Goal: Task Accomplishment & Management: Manage account settings

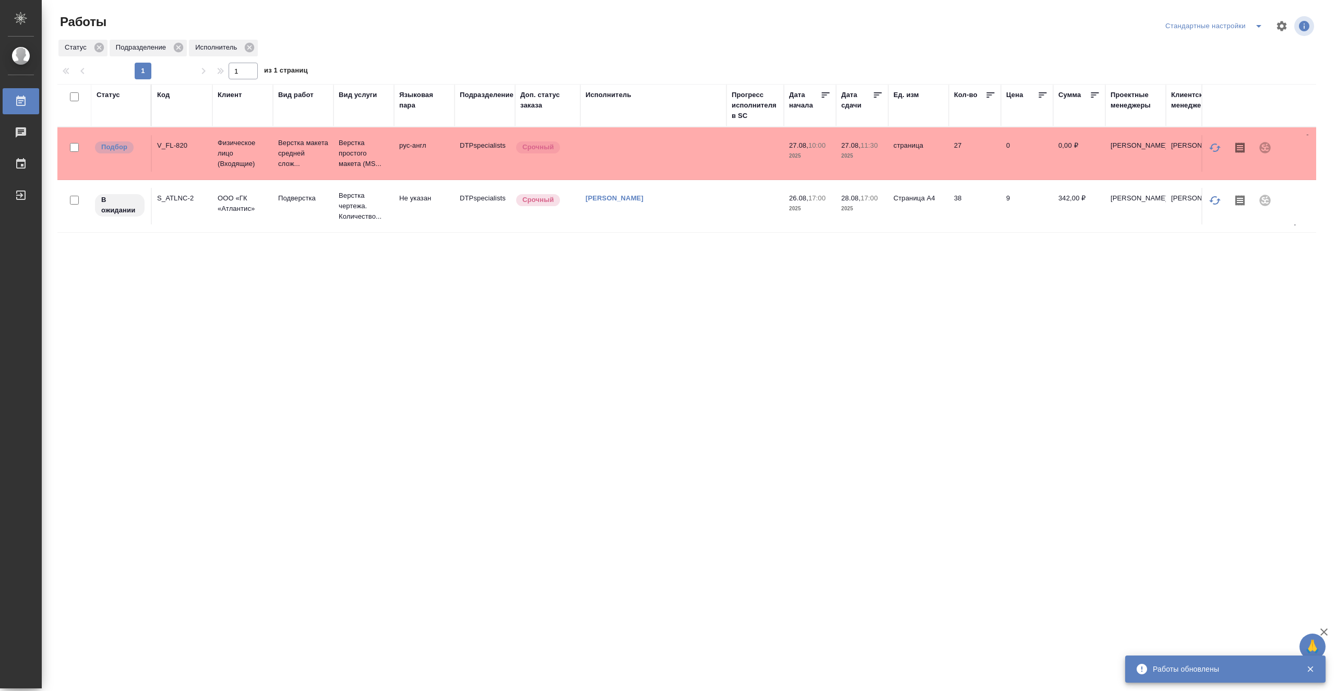
click at [470, 222] on td "DTPspecialists" at bounding box center [485, 206] width 61 height 37
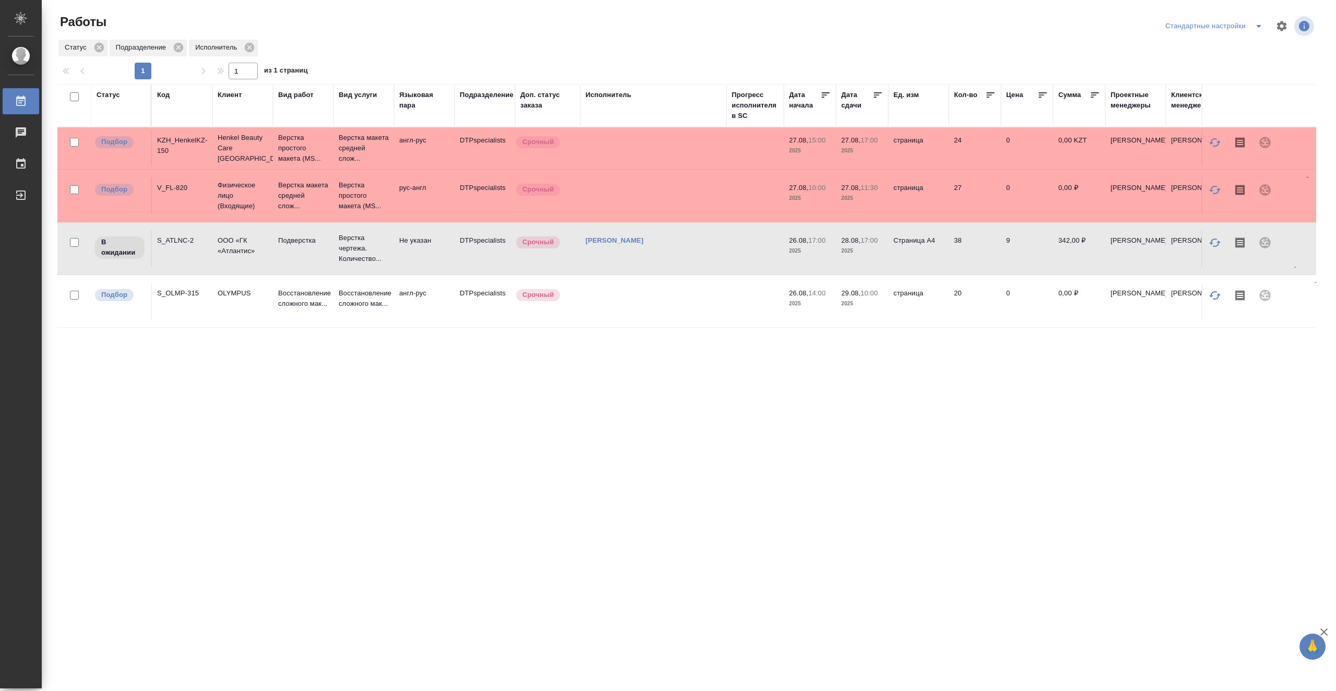
click at [648, 301] on td at bounding box center [653, 301] width 146 height 37
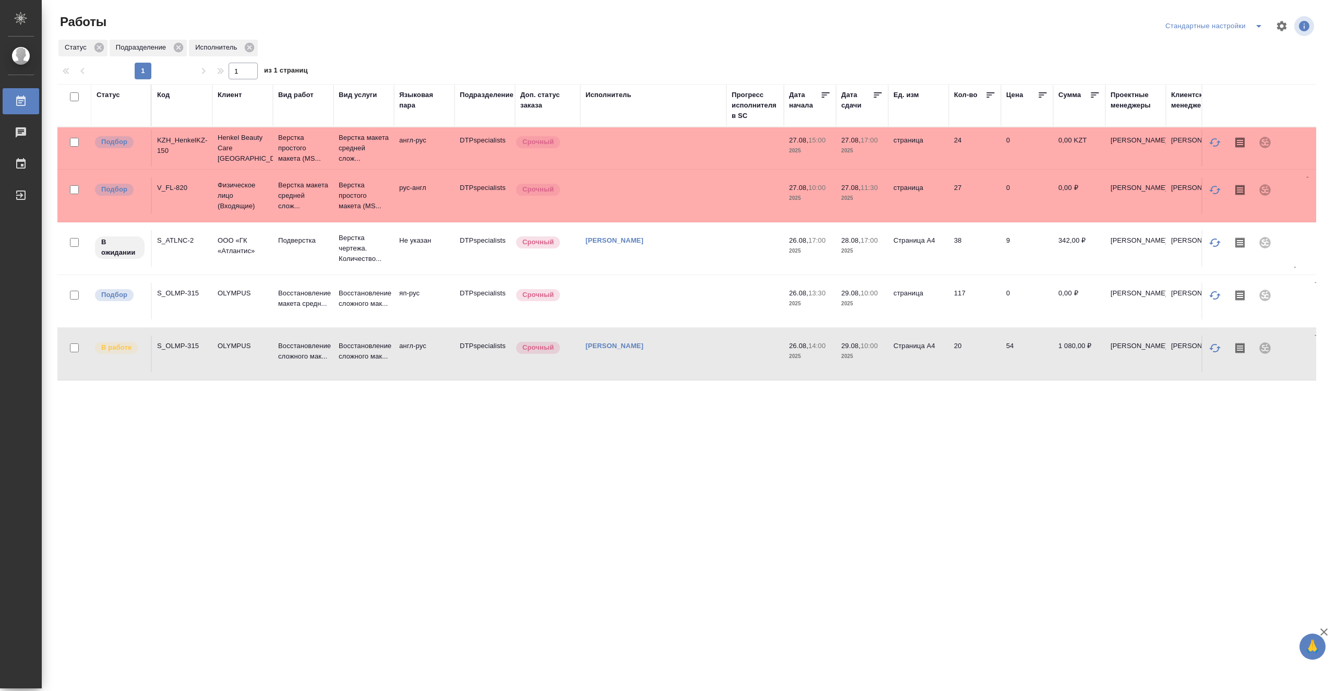
click at [728, 298] on td at bounding box center [755, 301] width 57 height 37
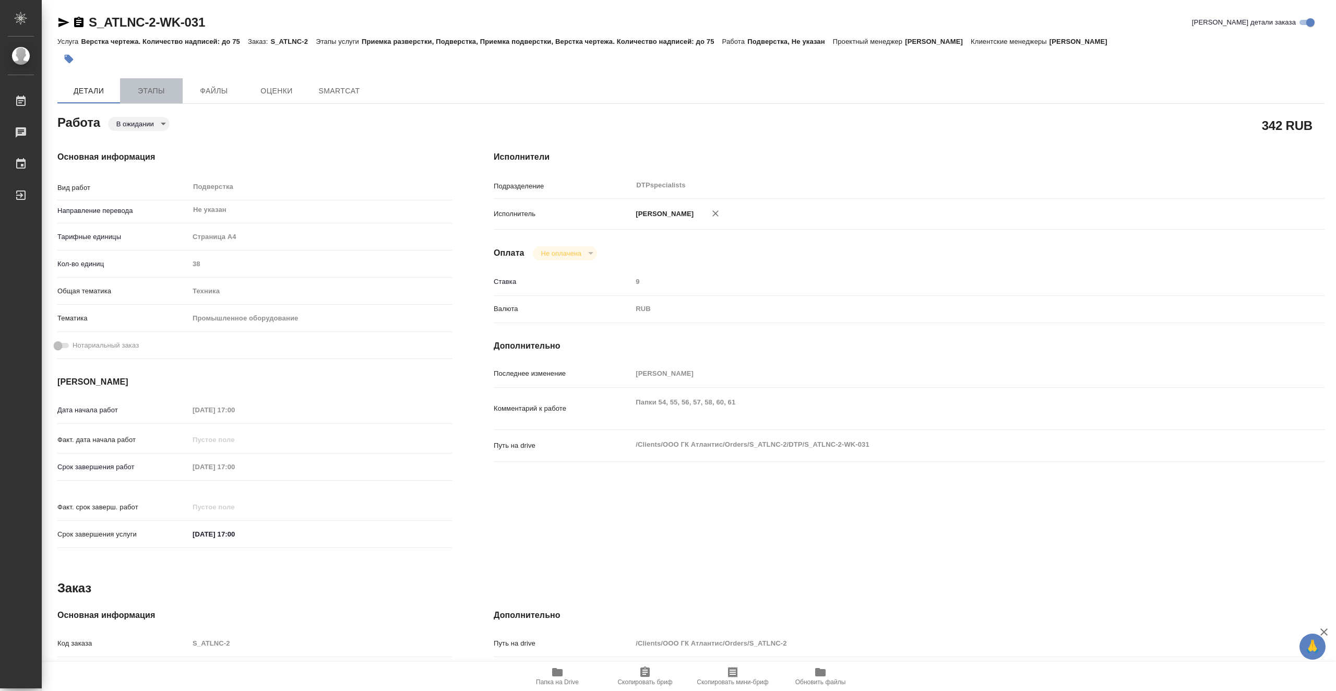
click at [152, 89] on span "Этапы" at bounding box center [151, 91] width 50 height 13
type textarea "x"
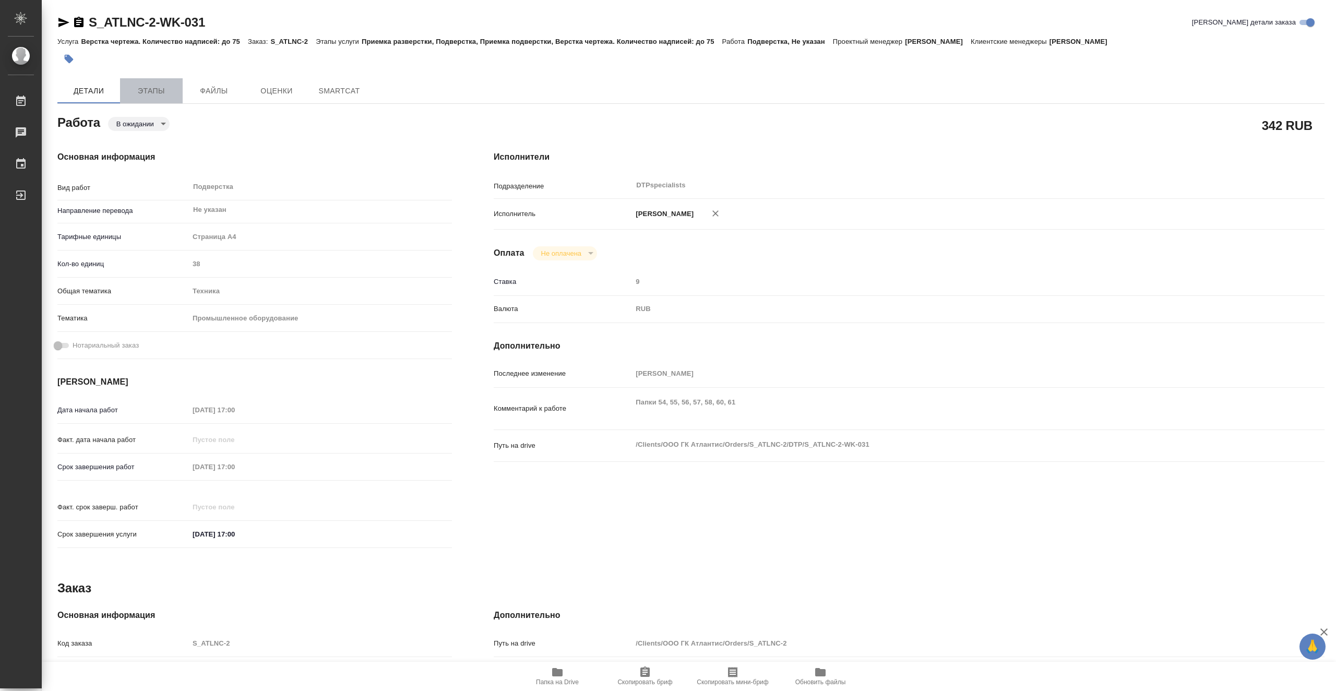
type textarea "x"
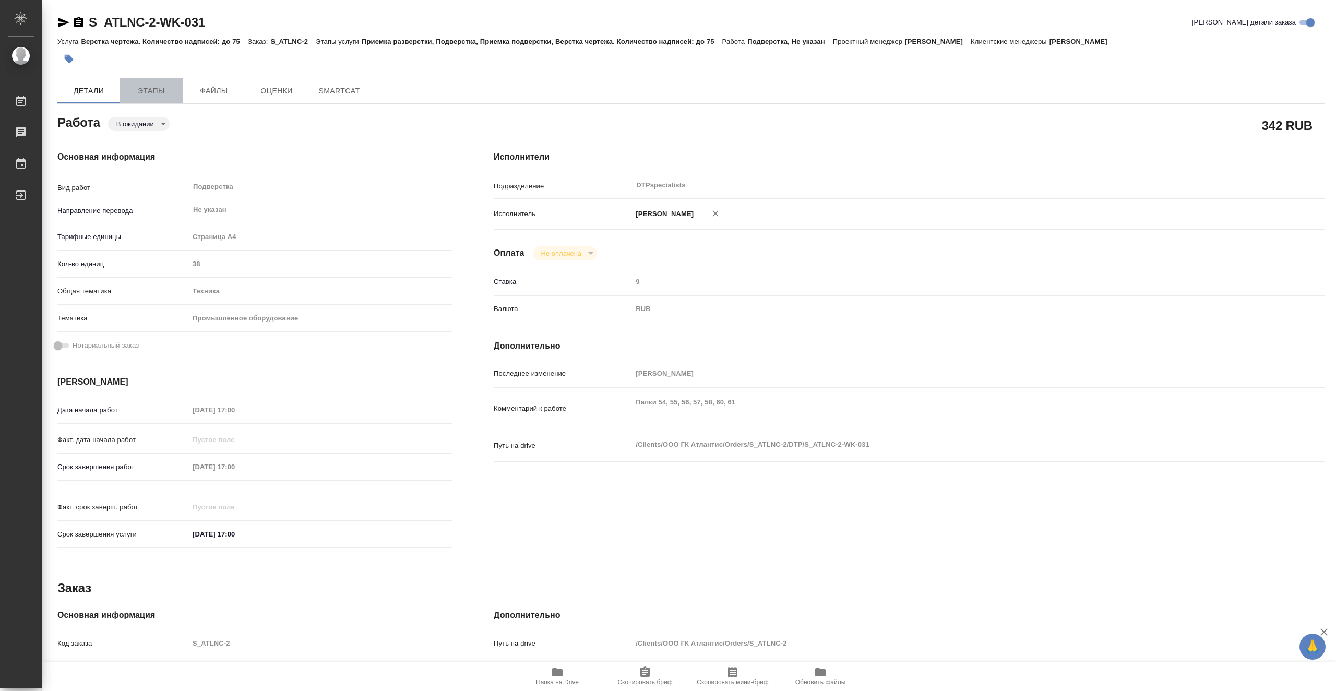
type textarea "x"
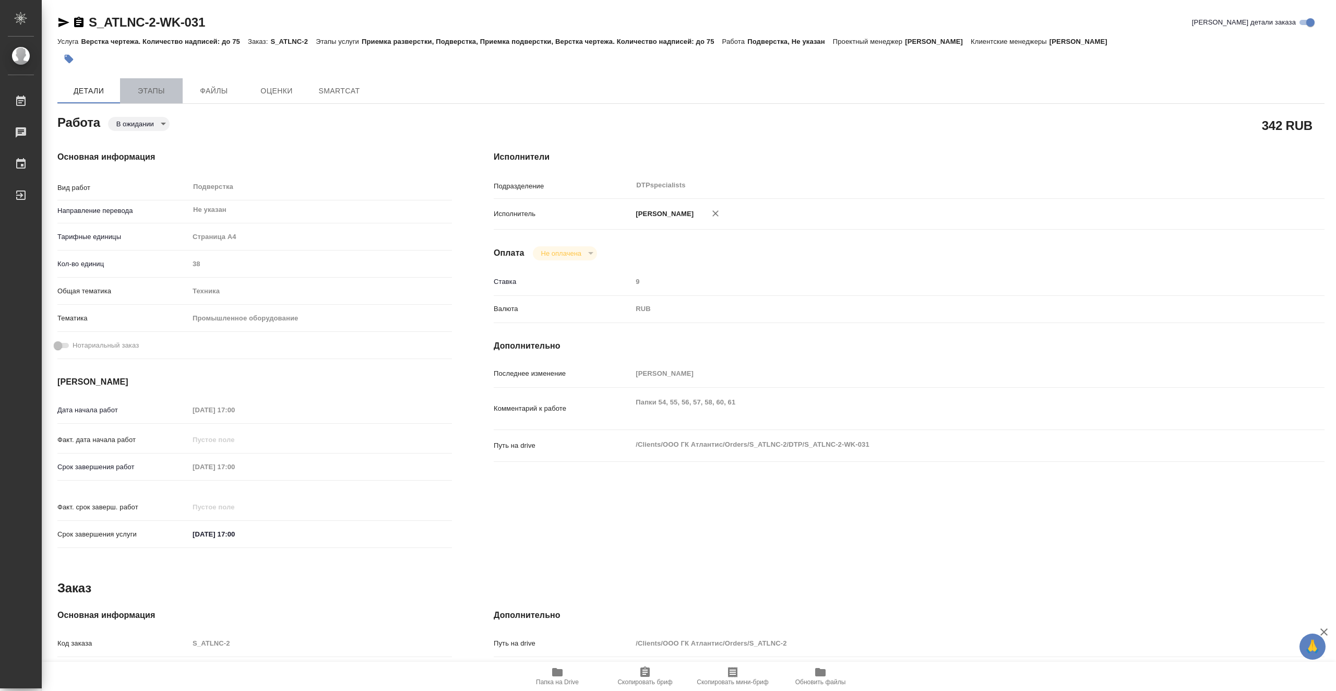
type textarea "x"
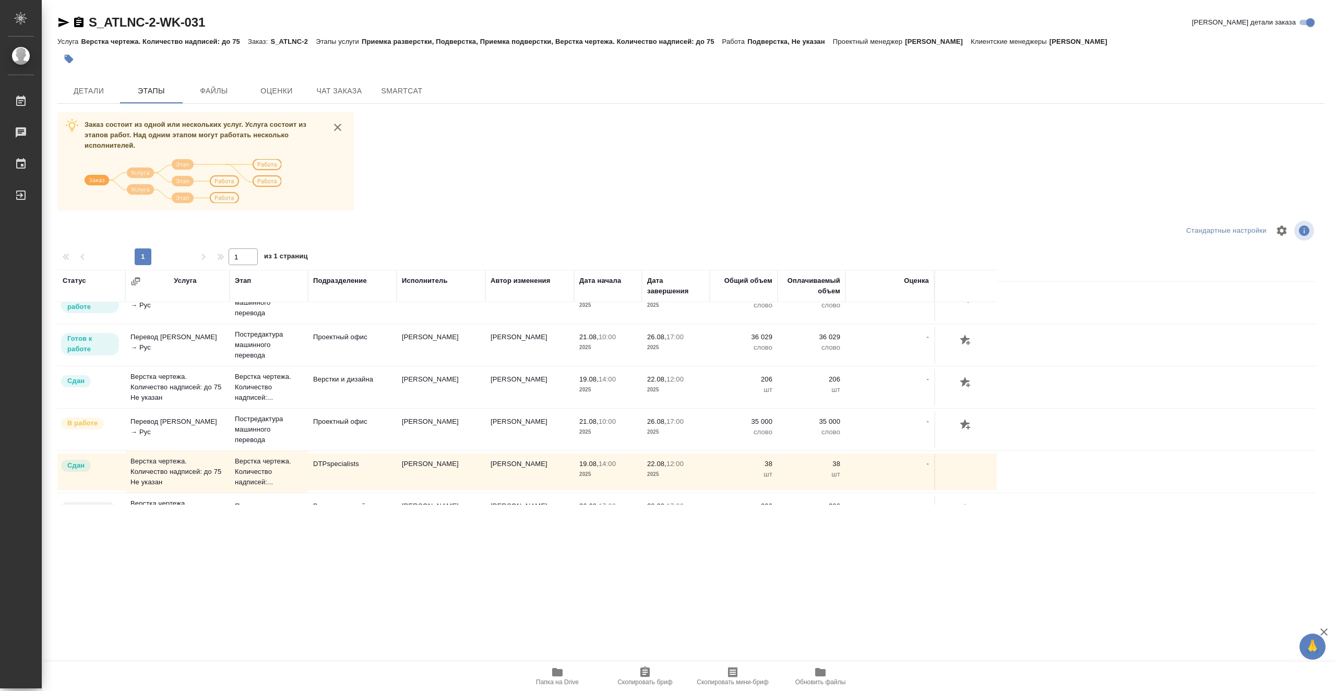
scroll to position [136, 0]
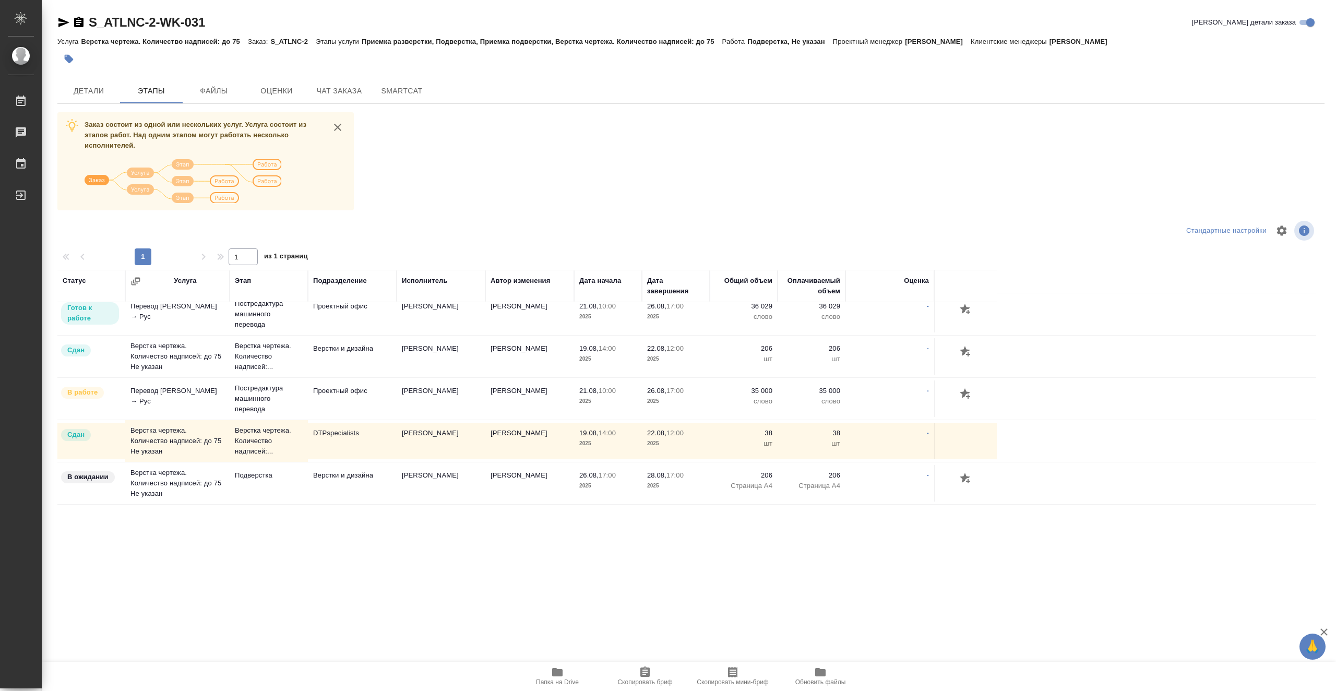
click at [111, 22] on link "S_ATLNC-2-WK-031" at bounding box center [147, 22] width 116 height 14
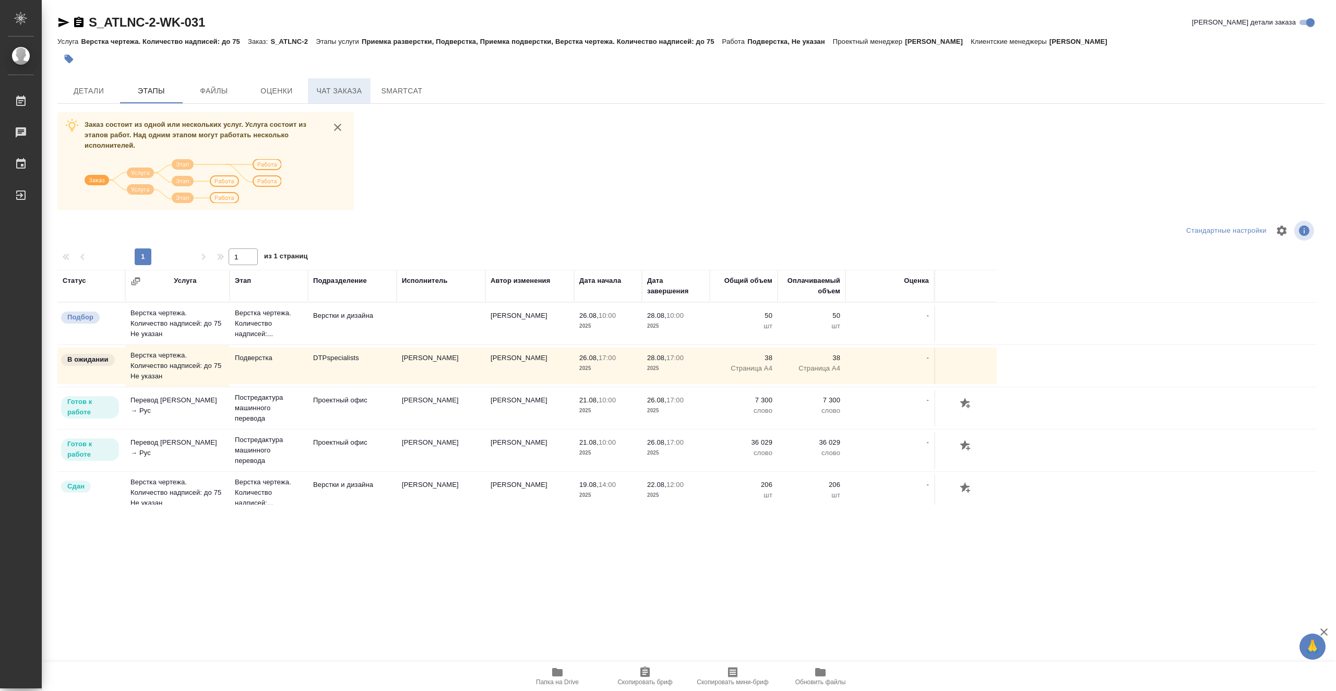
click at [353, 91] on span "Чат заказа" at bounding box center [339, 91] width 50 height 13
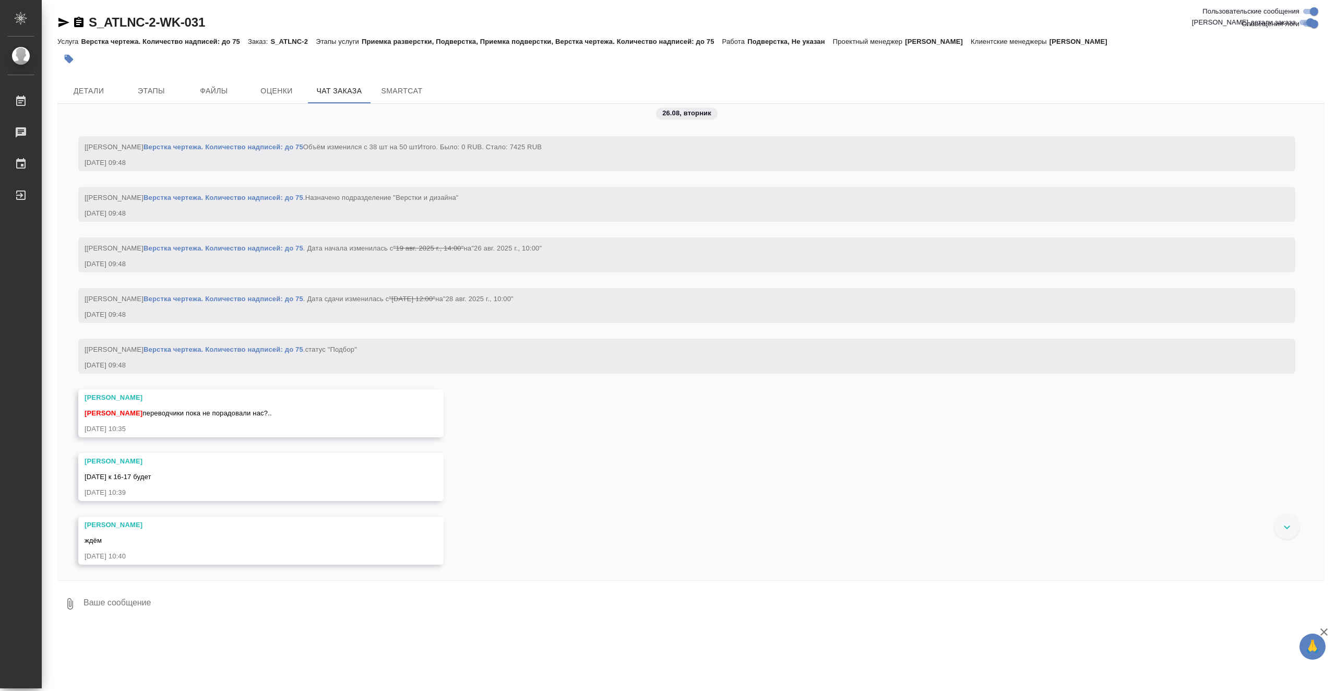
scroll to position [12323, 0]
click at [152, 94] on span "Этапы" at bounding box center [151, 91] width 50 height 13
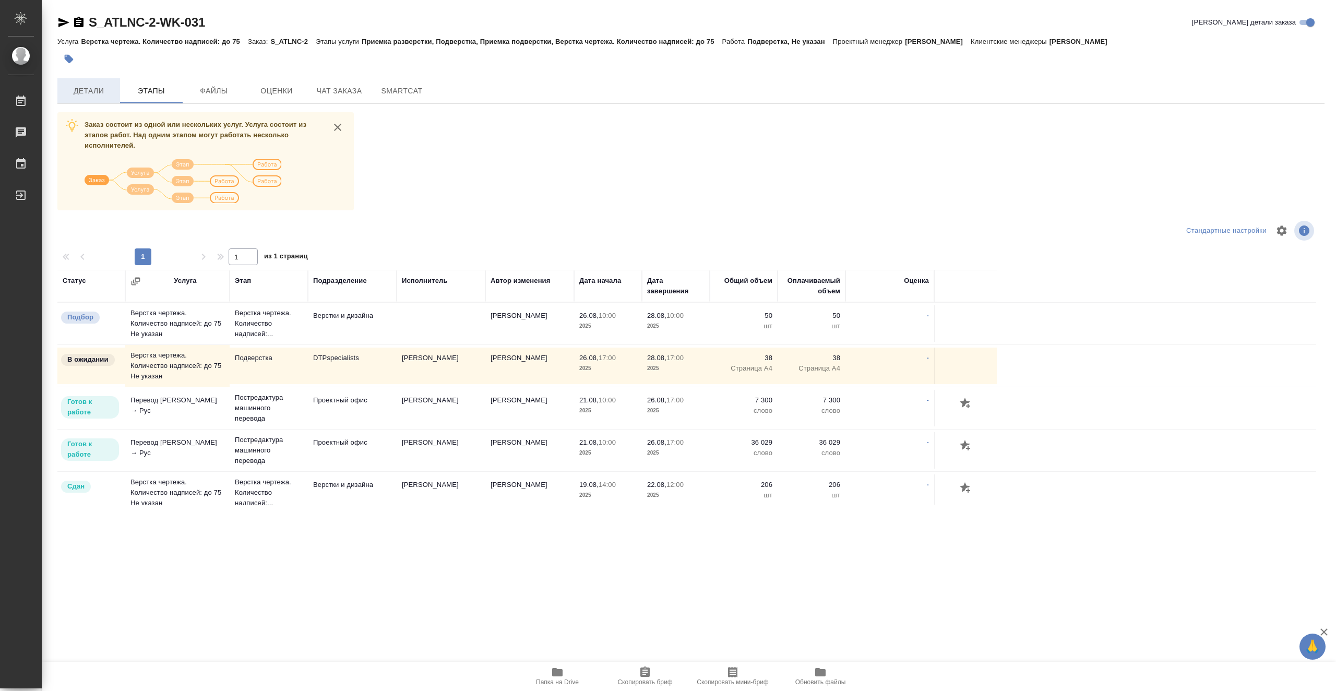
click at [95, 91] on span "Детали" at bounding box center [89, 91] width 50 height 13
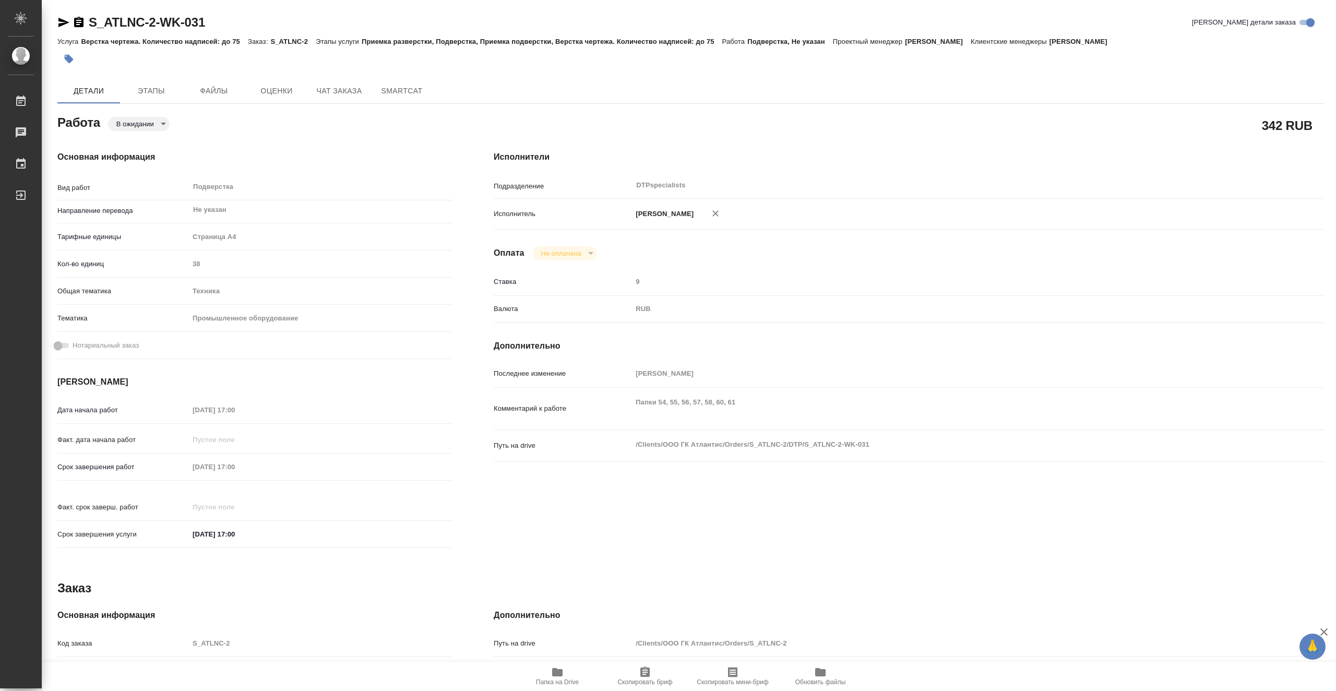
type textarea "x"
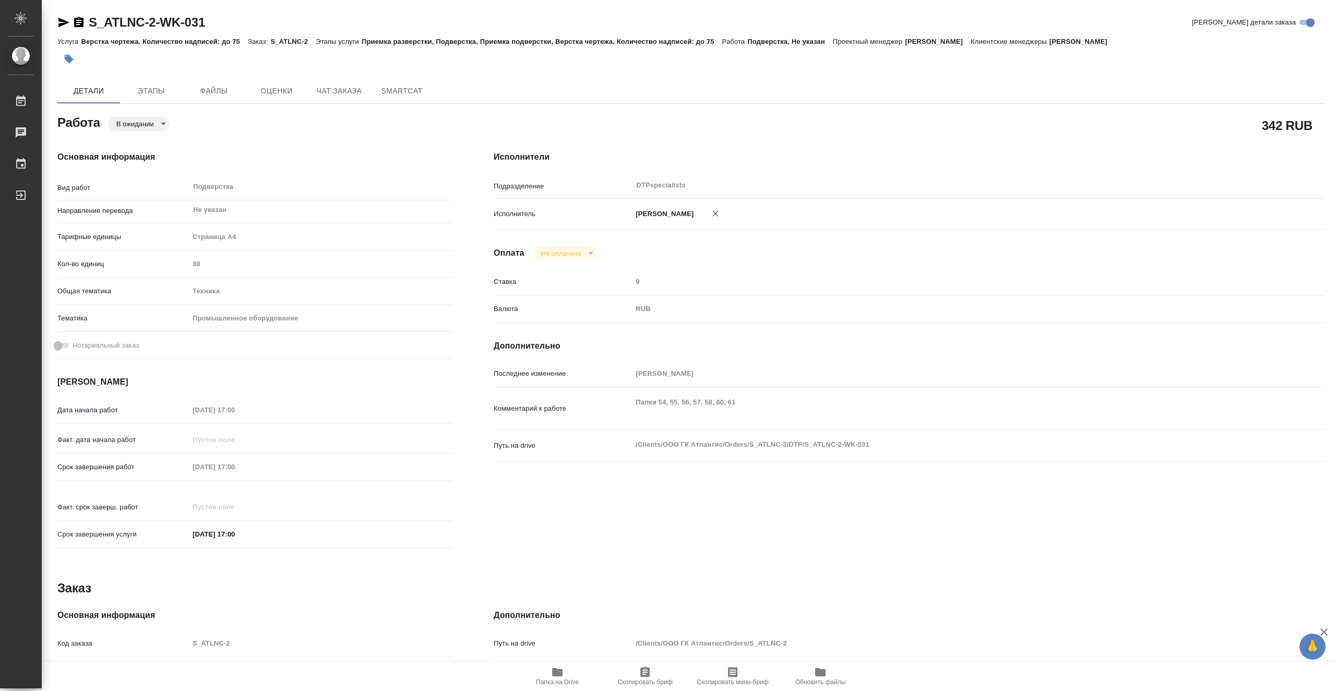
type textarea "x"
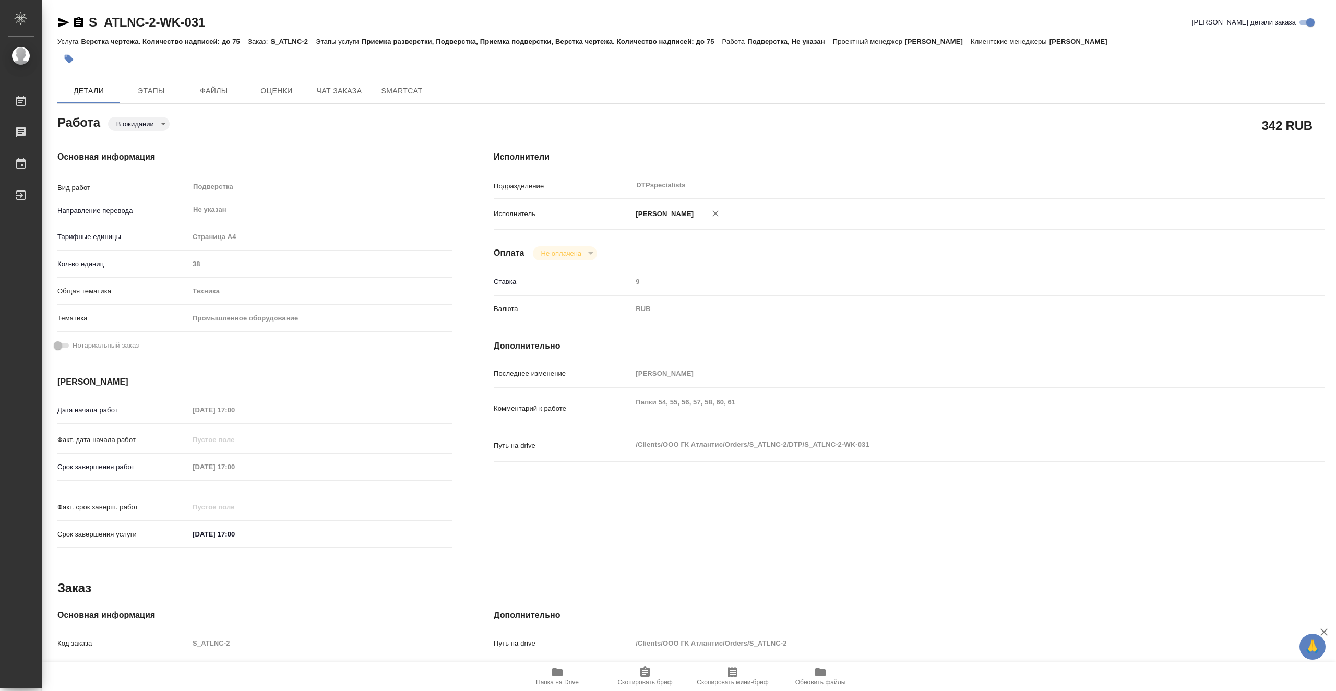
type textarea "x"
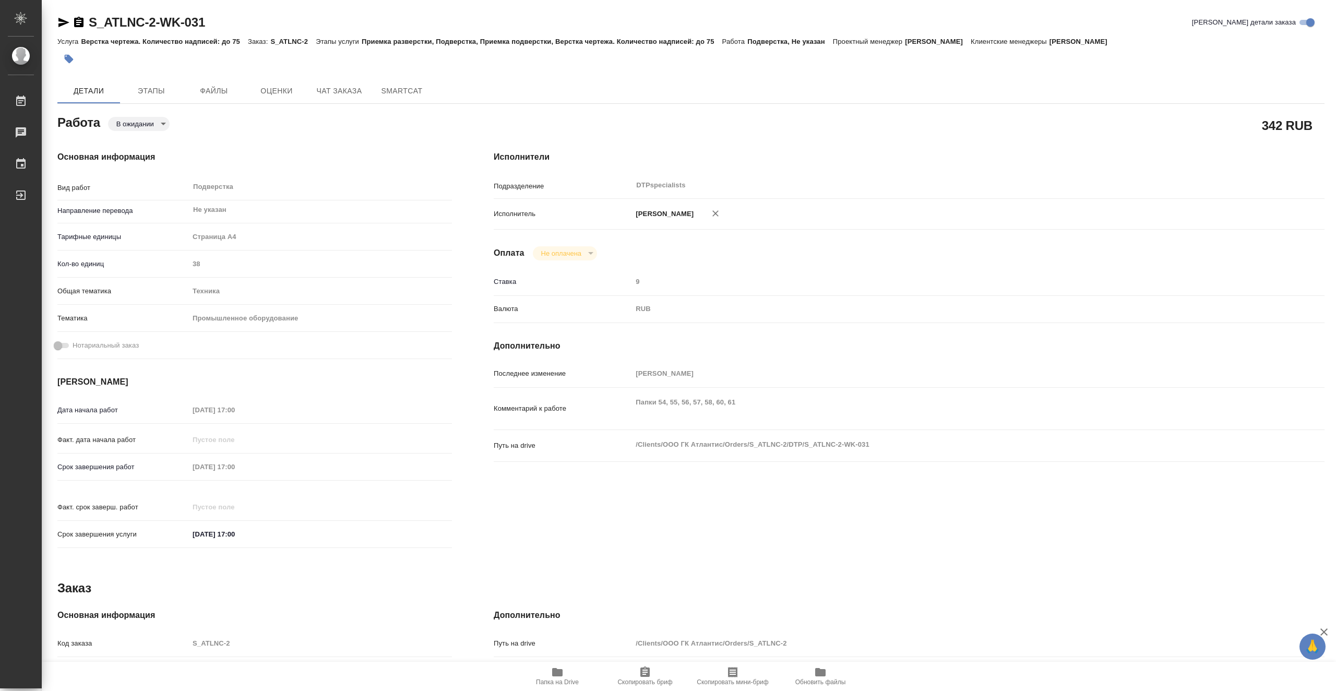
type textarea "x"
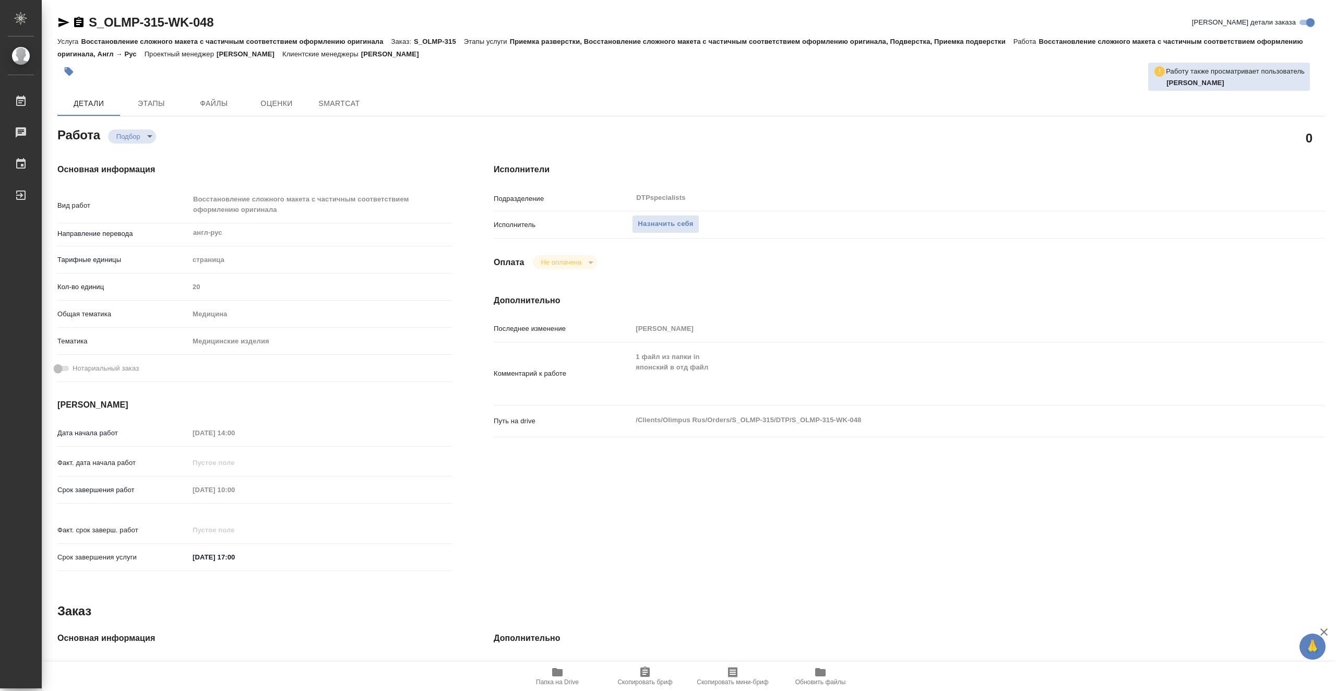
type textarea "x"
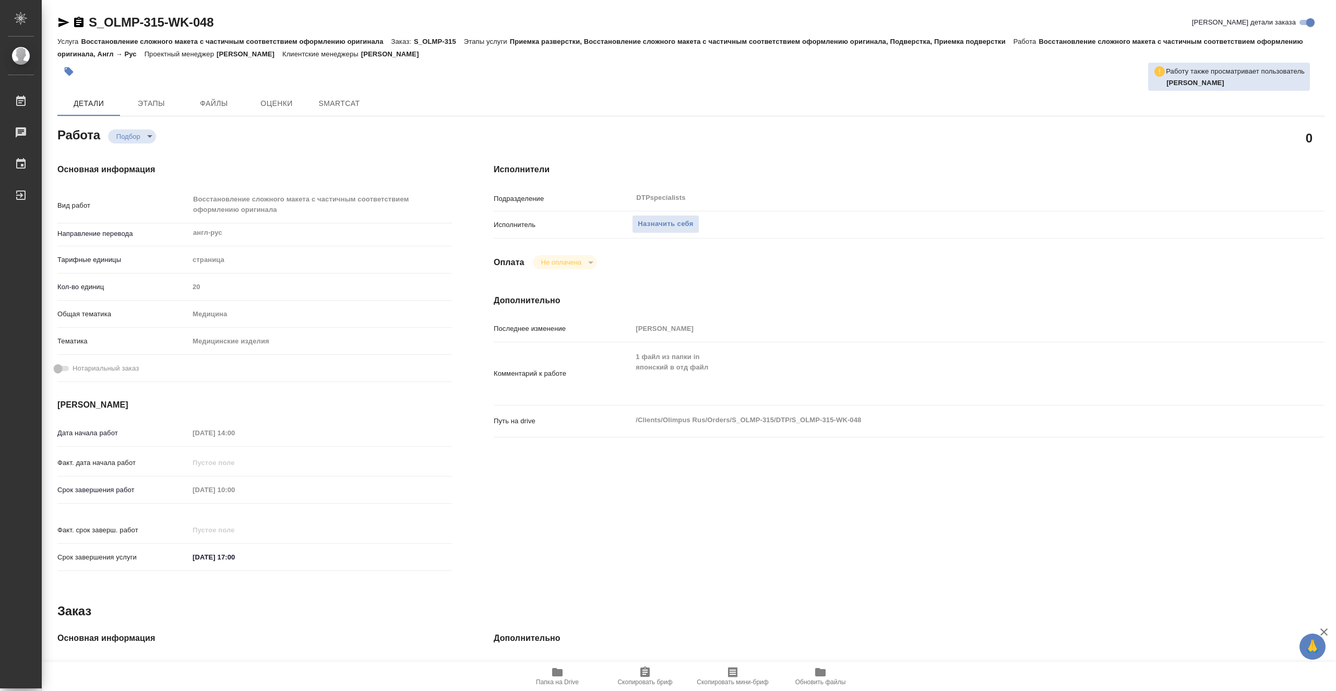
type textarea "x"
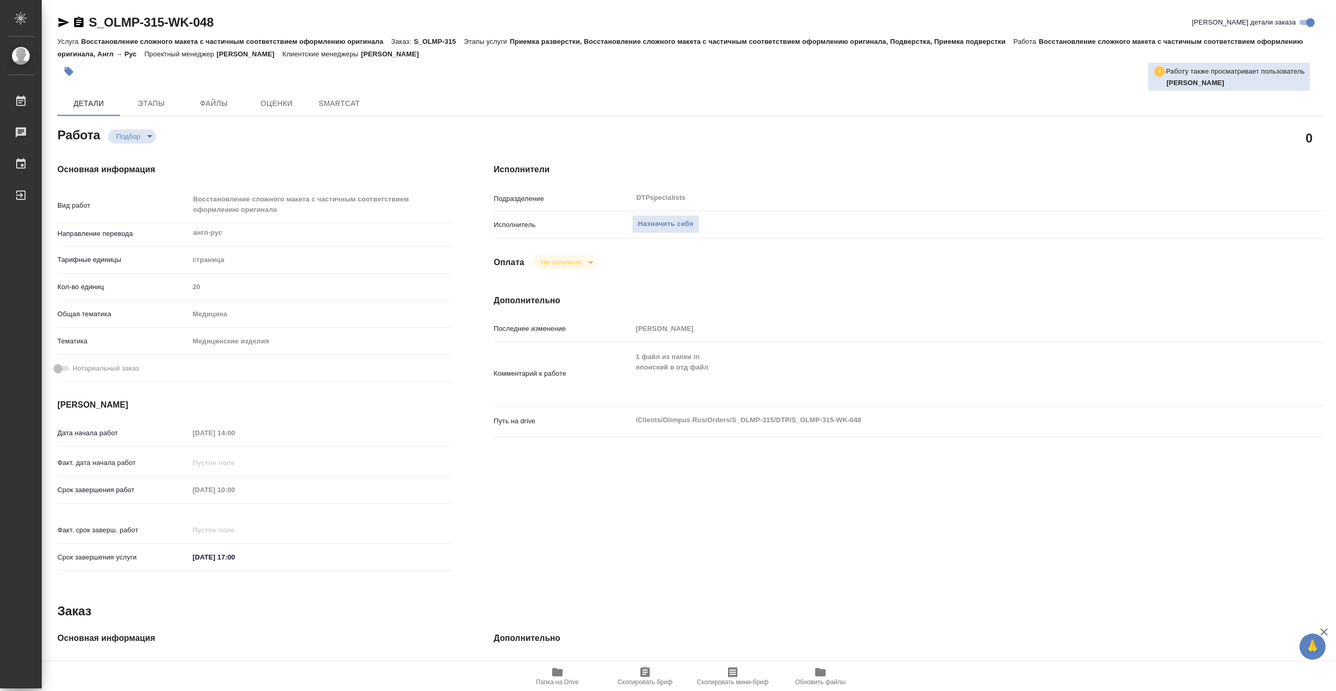
type textarea "x"
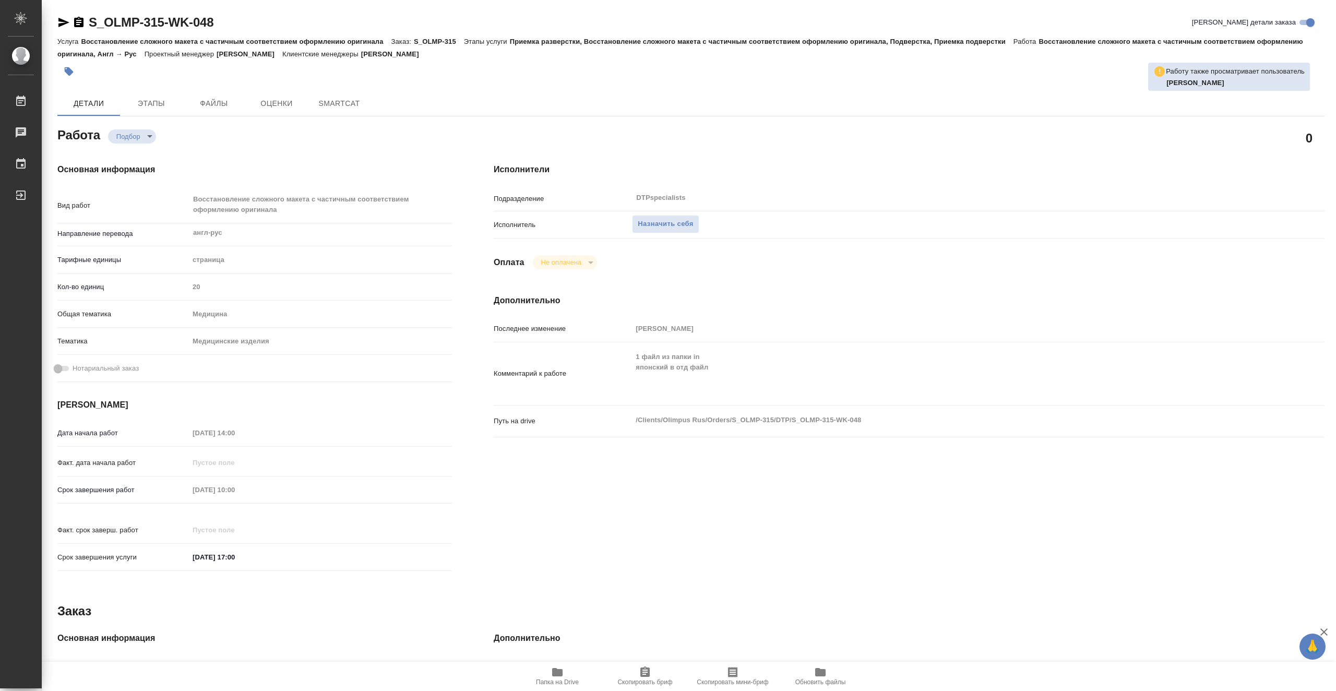
type textarea "x"
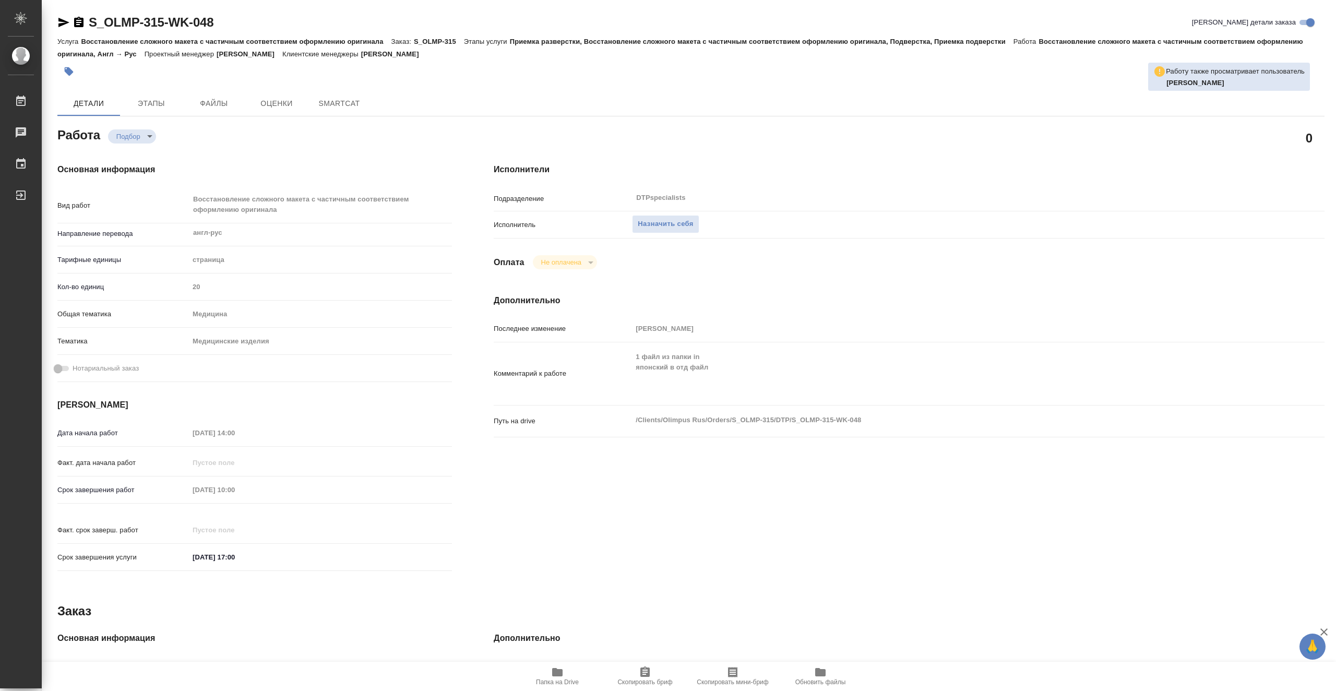
type textarea "x"
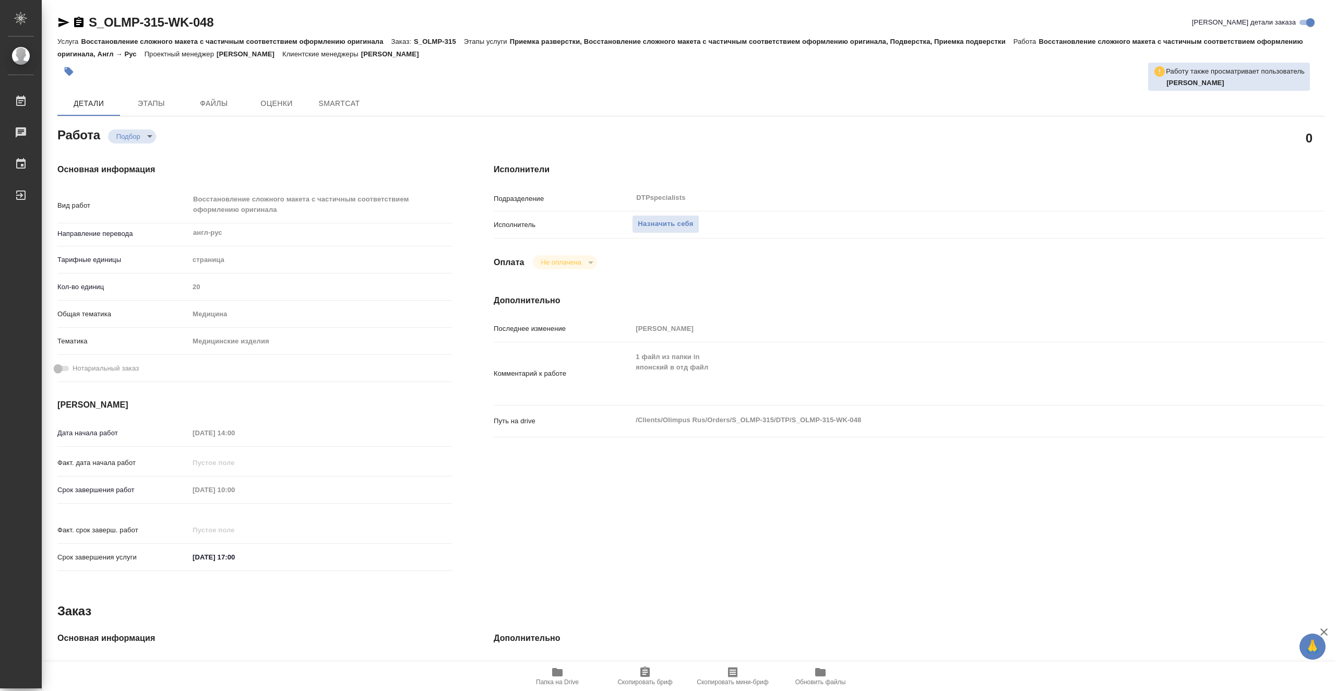
type textarea "x"
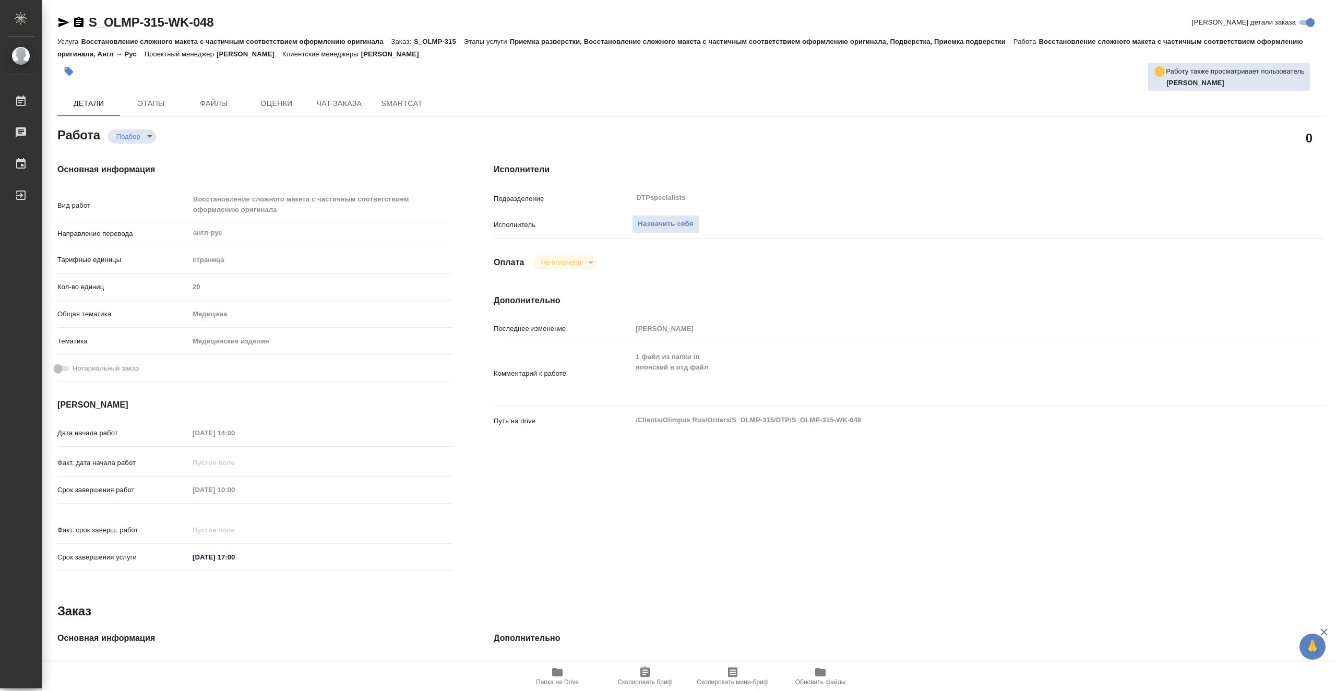
type textarea "x"
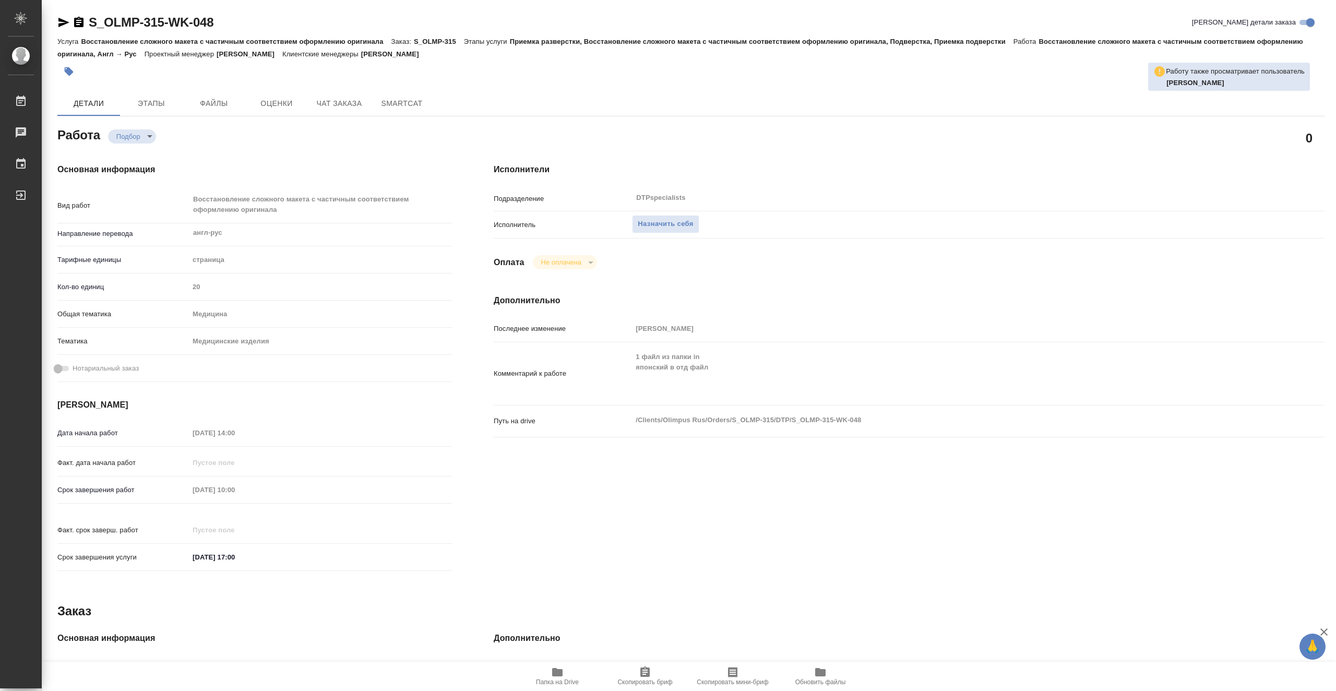
type textarea "x"
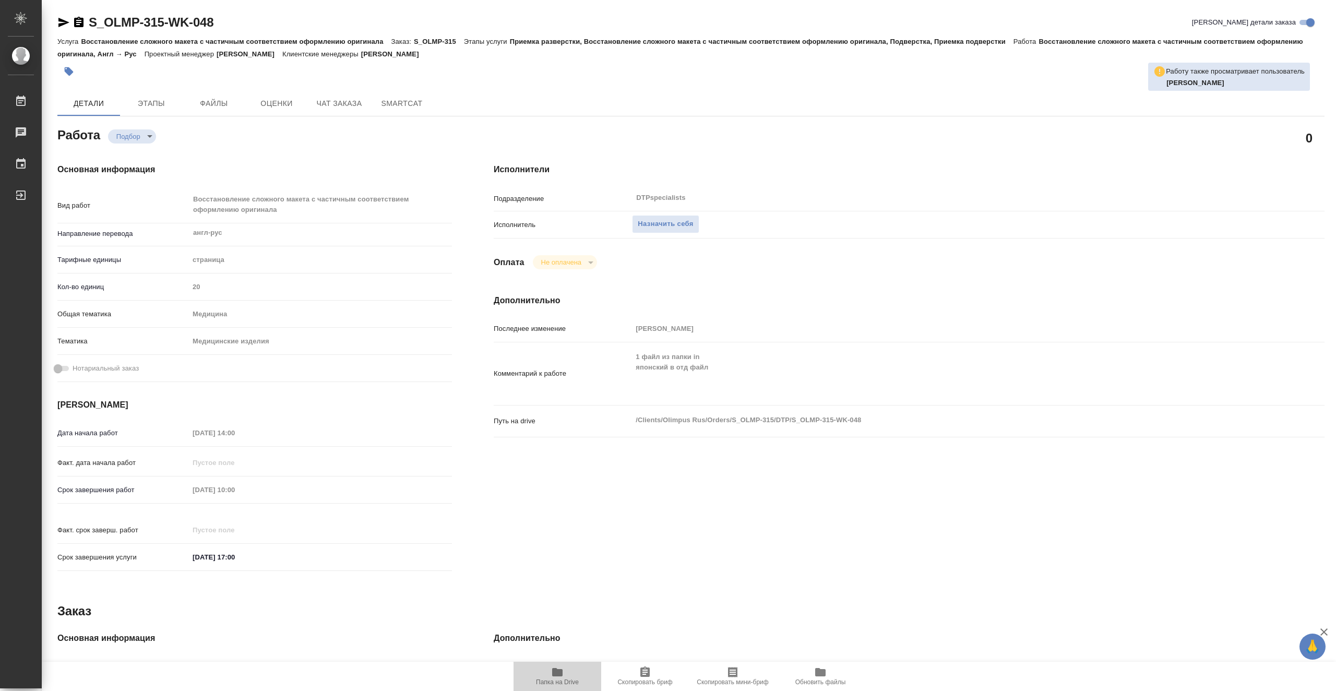
click at [559, 677] on icon "button" at bounding box center [557, 672] width 10 height 8
click at [674, 220] on span "Назначить себя" at bounding box center [665, 224] width 55 height 12
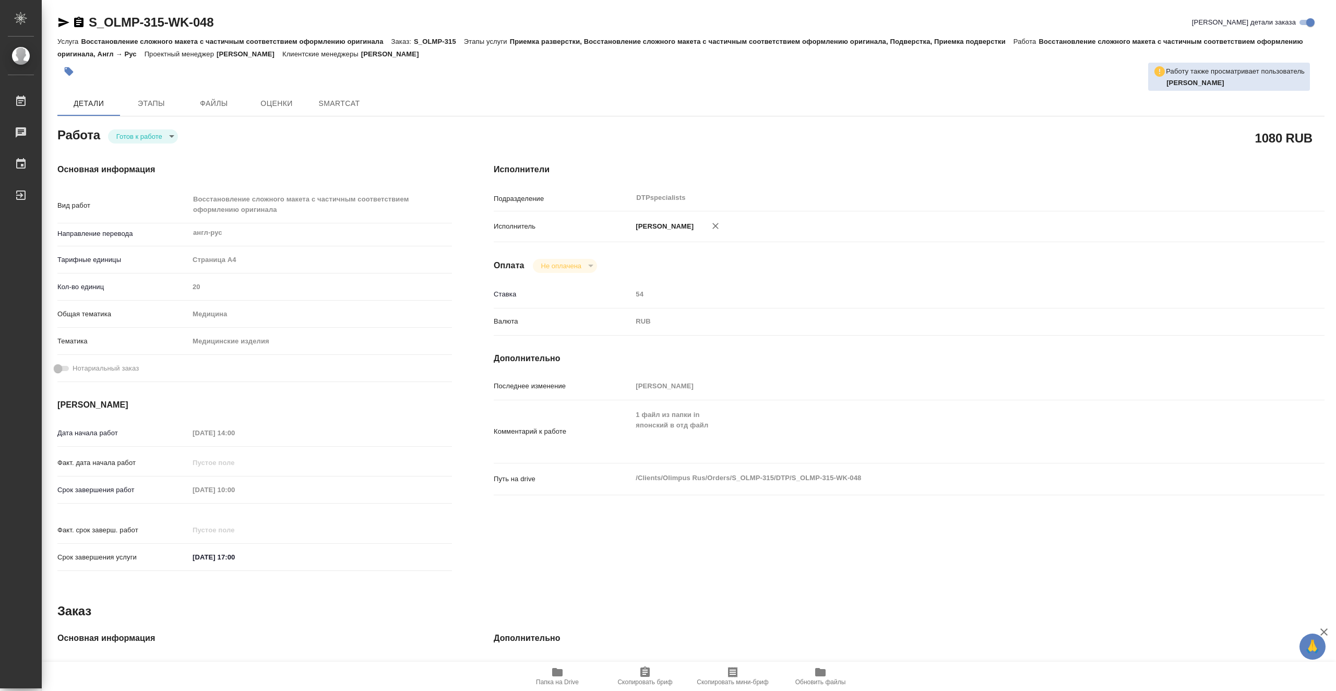
type textarea "x"
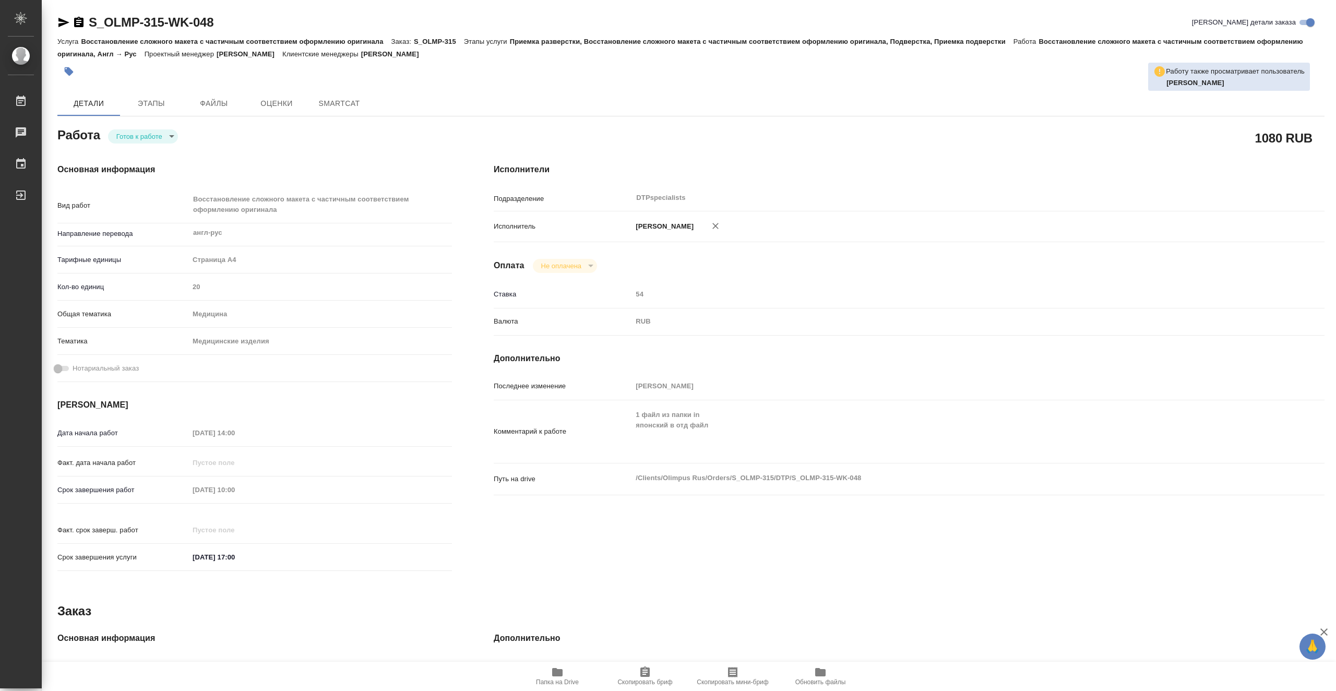
type textarea "x"
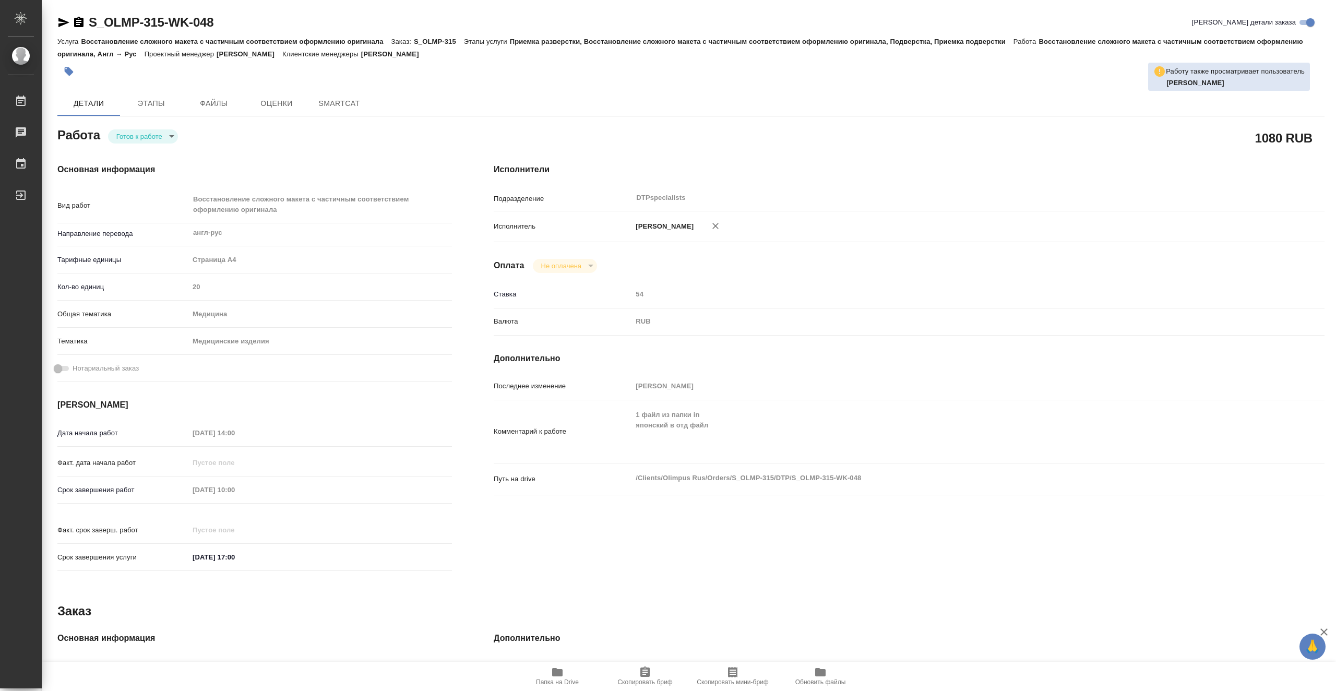
type textarea "x"
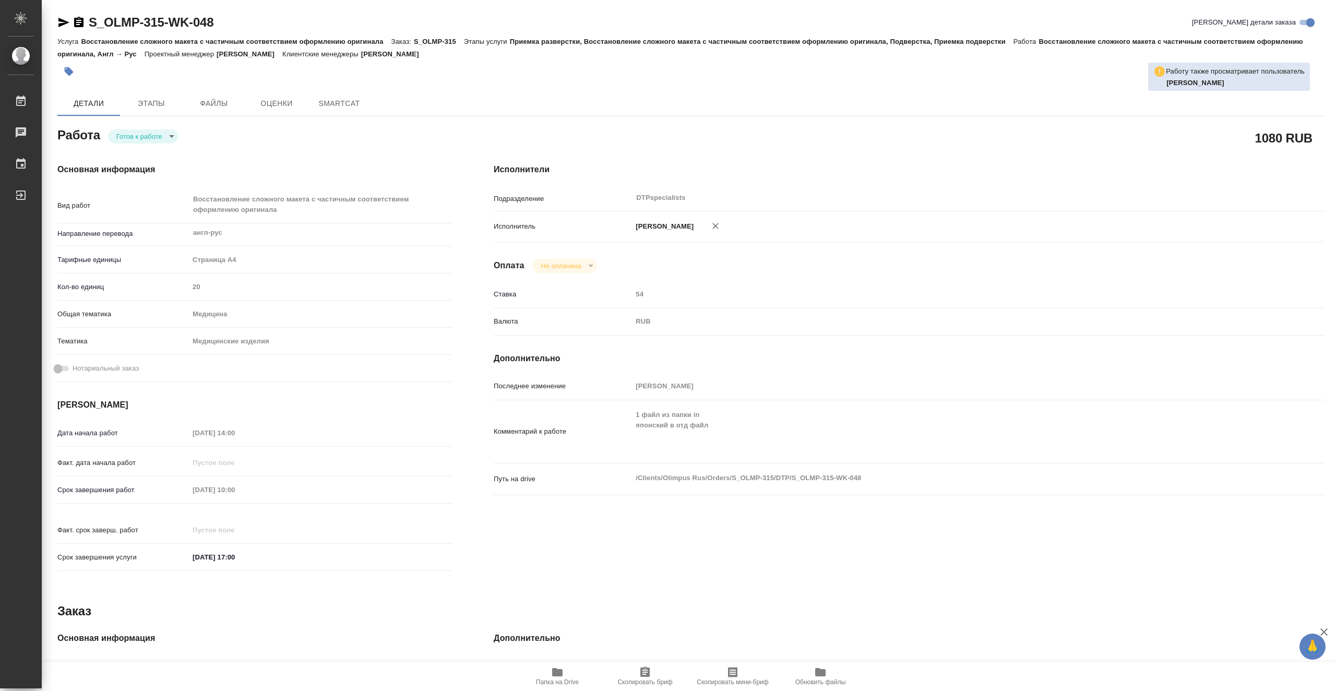
type textarea "x"
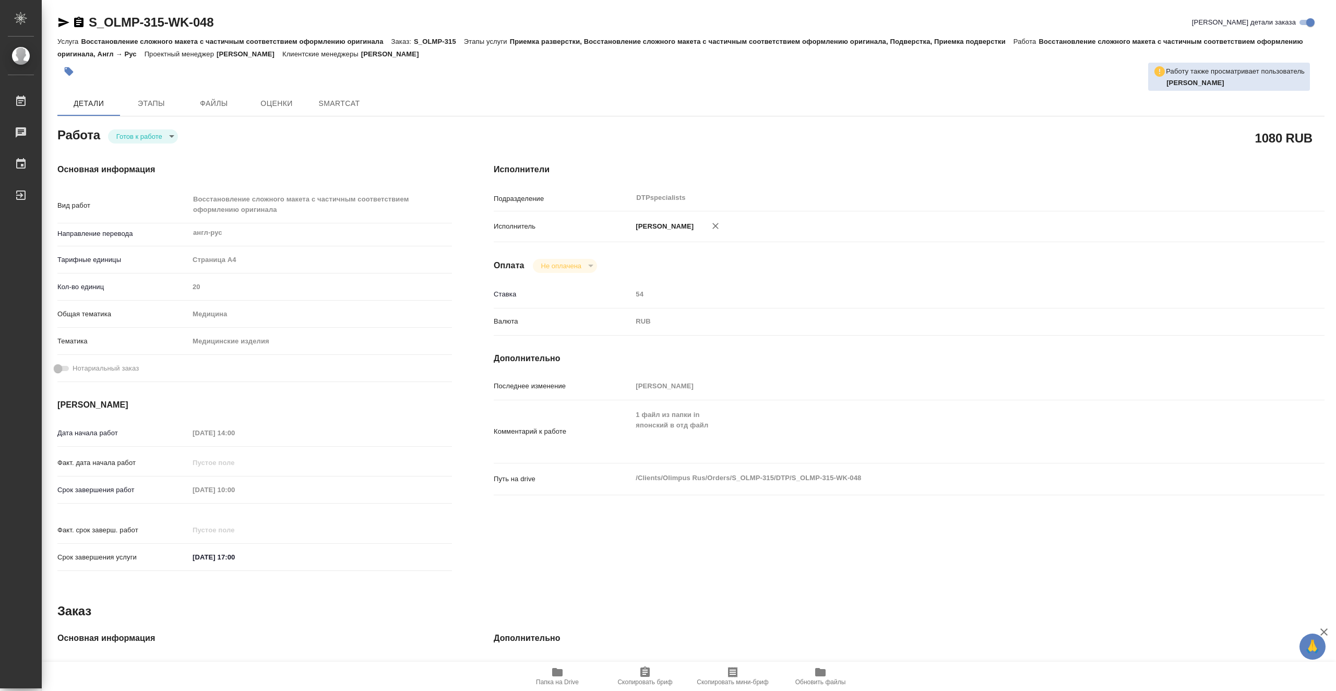
type textarea "x"
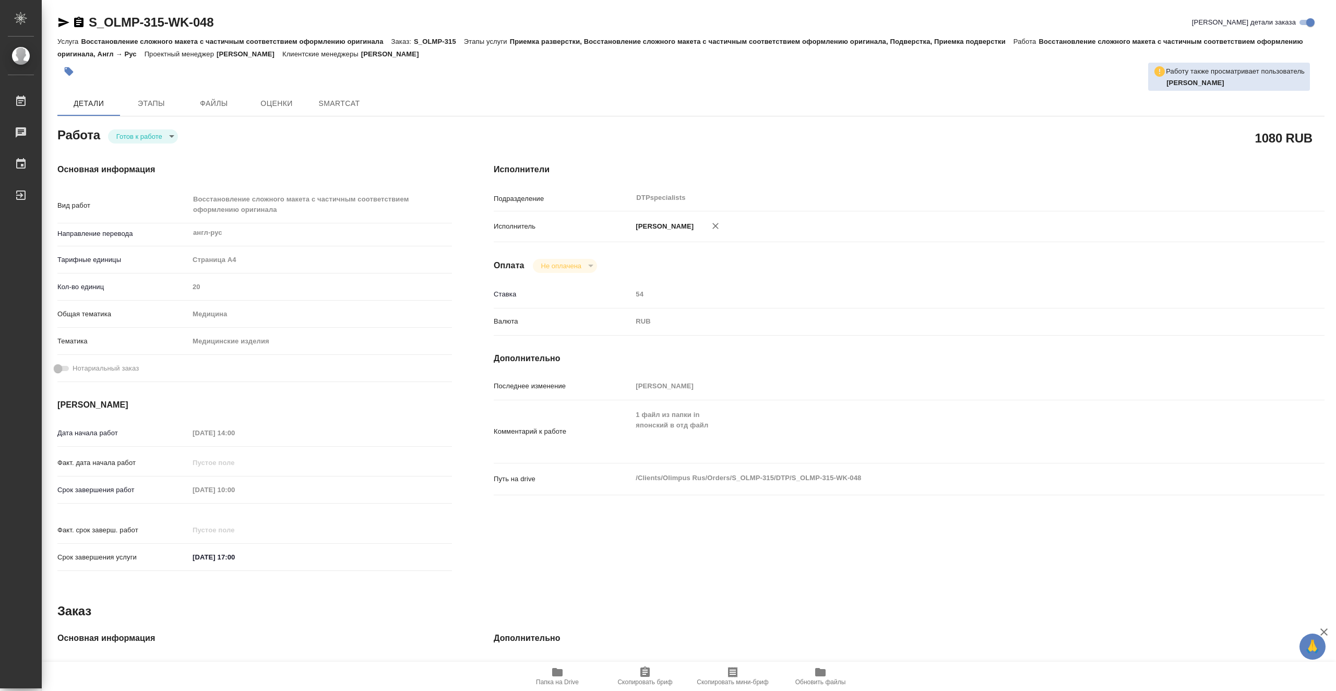
type textarea "x"
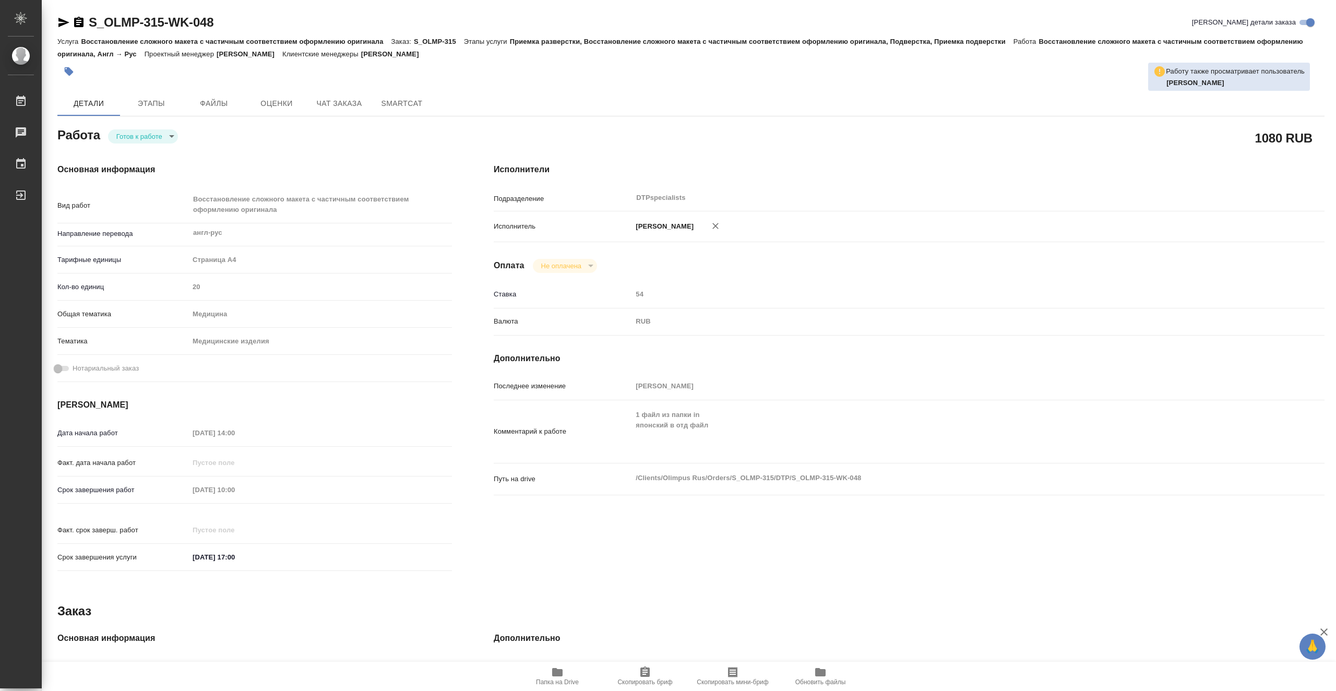
type textarea "x"
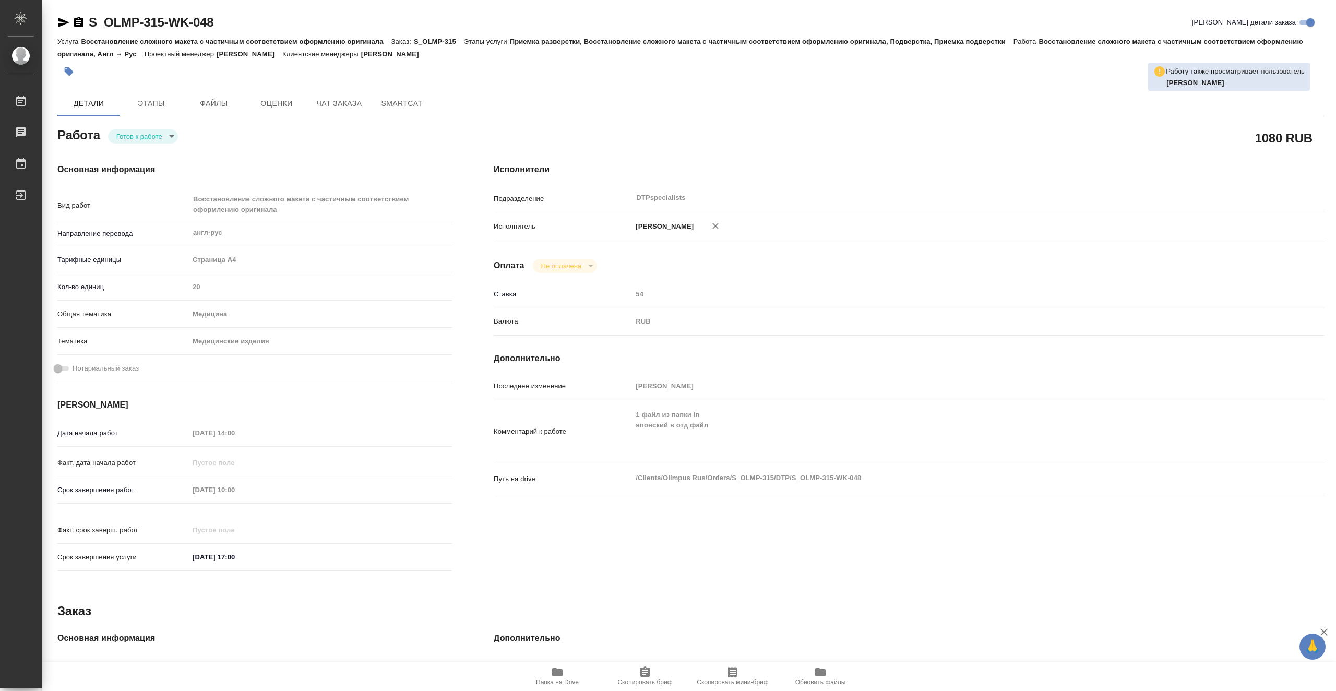
click at [138, 137] on body "🙏 .cls-1 fill:#fff; AWATERA Vasiutchenko Aleksandr Работы Чаты График Выйти S_O…" at bounding box center [668, 345] width 1336 height 691
click at [151, 138] on li "В работе" at bounding box center [143, 136] width 70 height 18
type textarea "x"
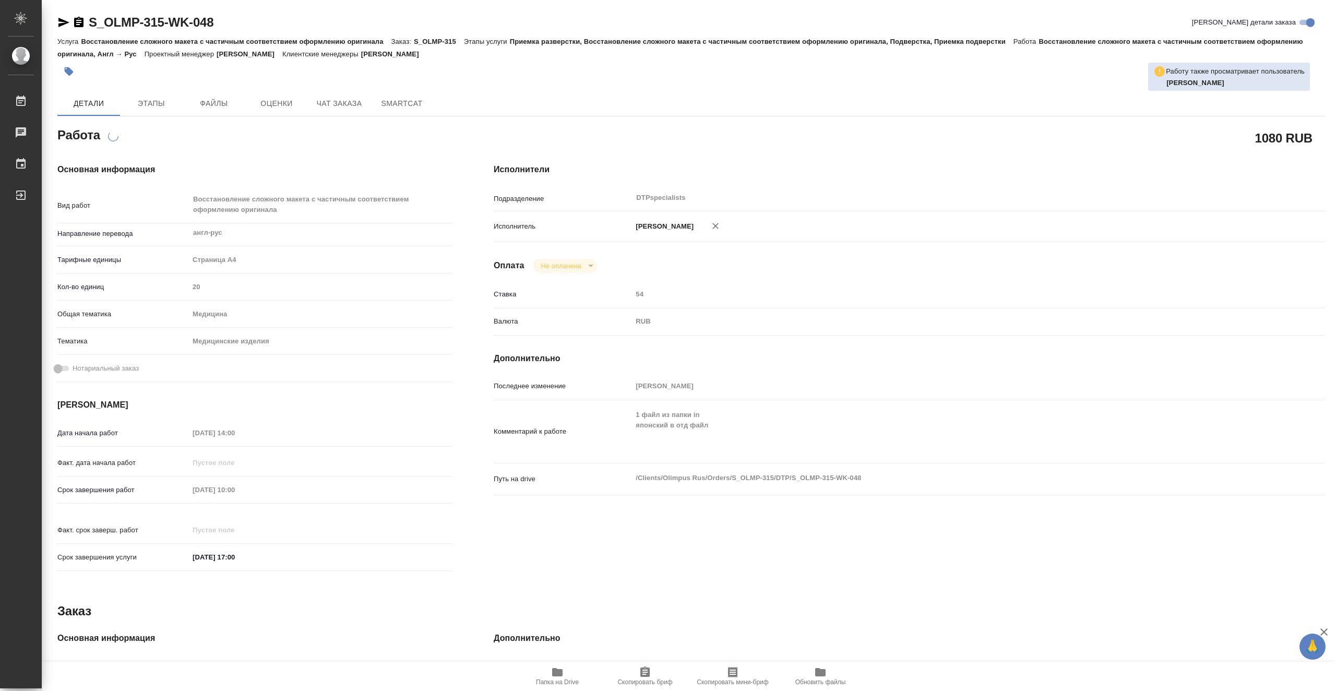
type textarea "x"
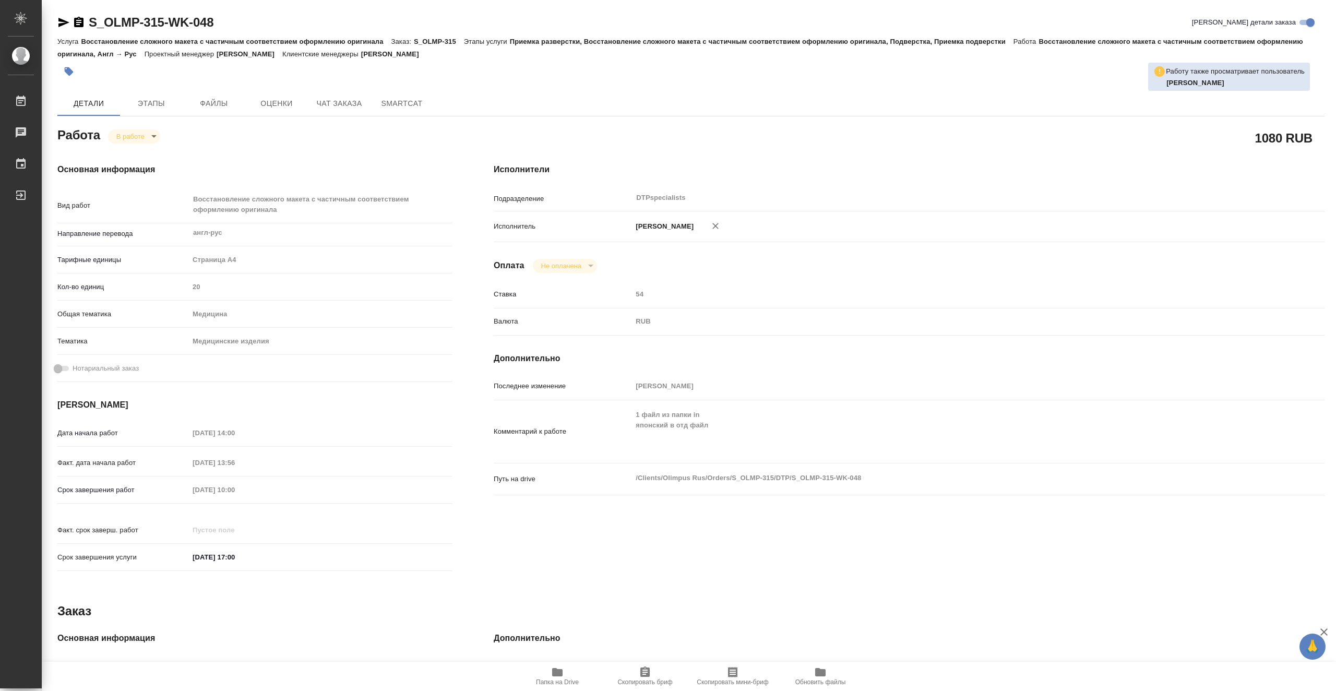
type textarea "x"
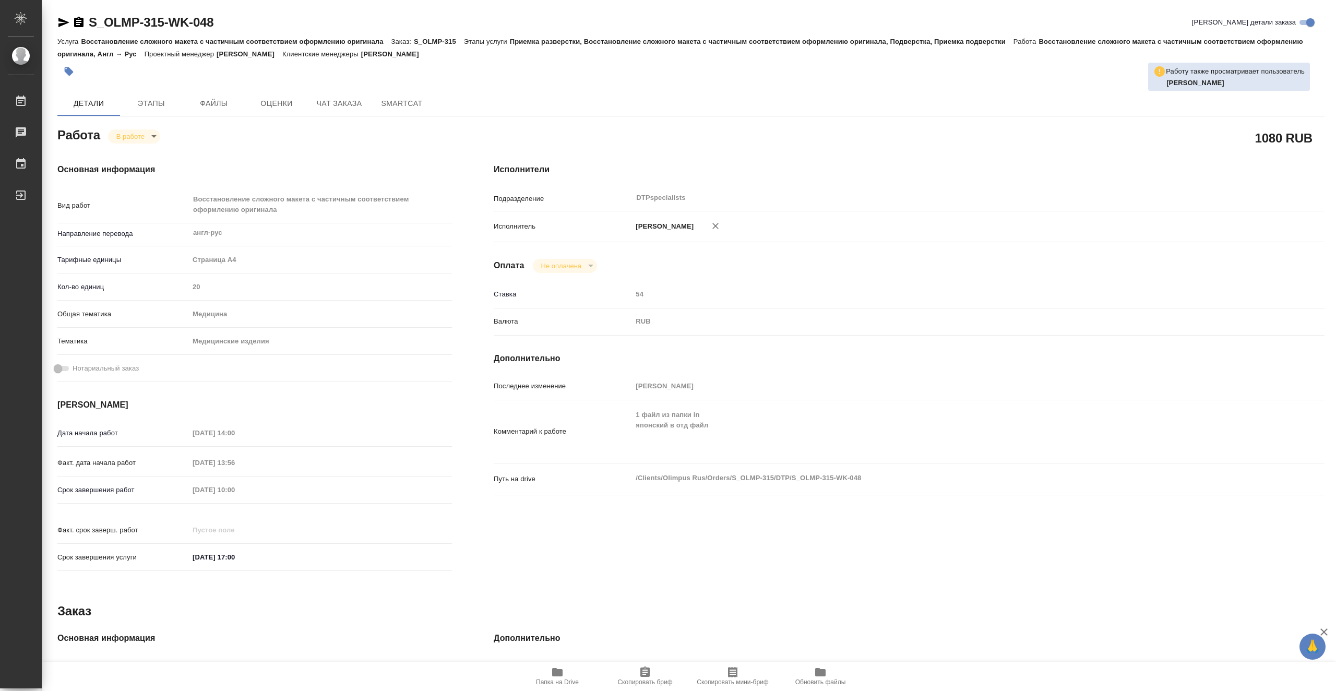
type textarea "x"
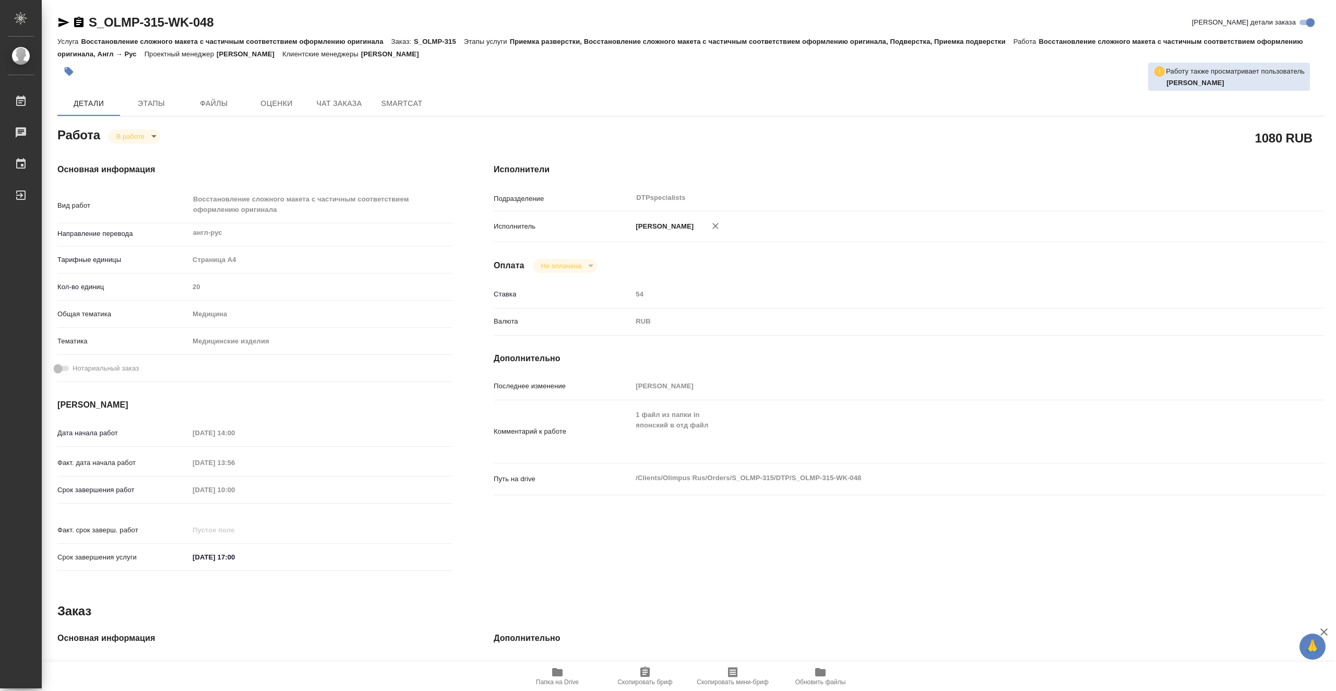
type textarea "x"
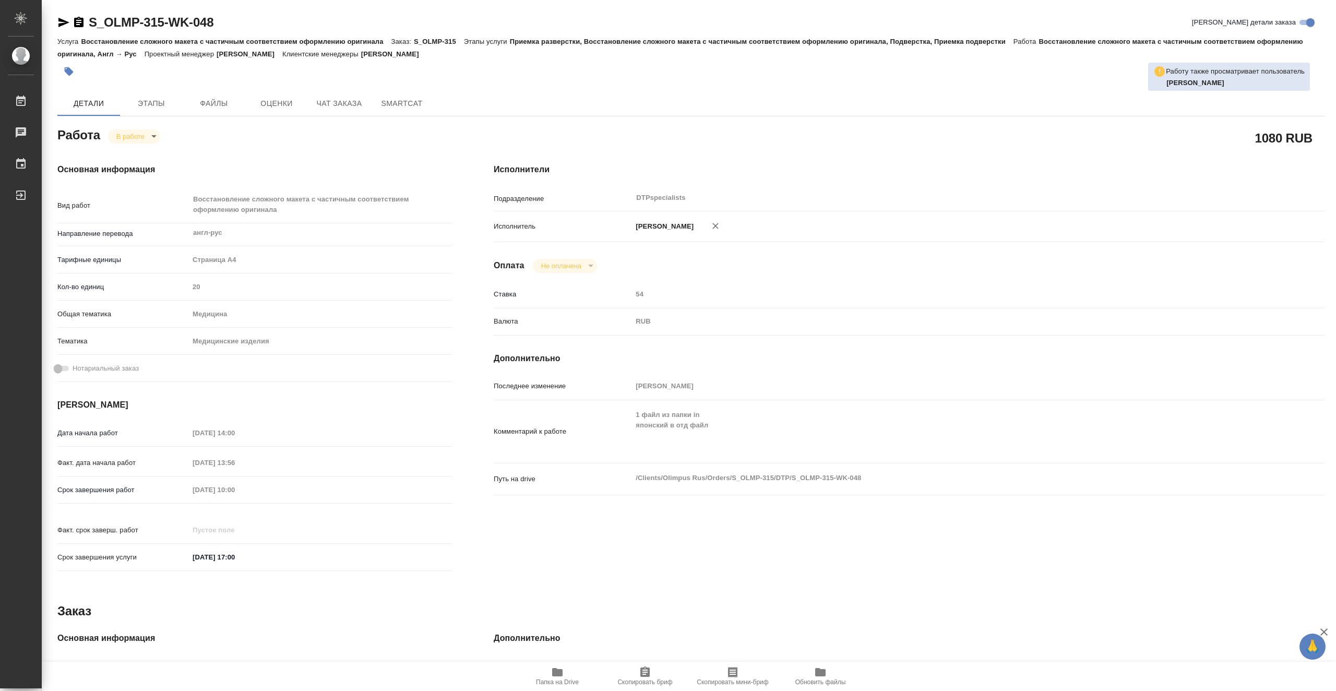
type textarea "x"
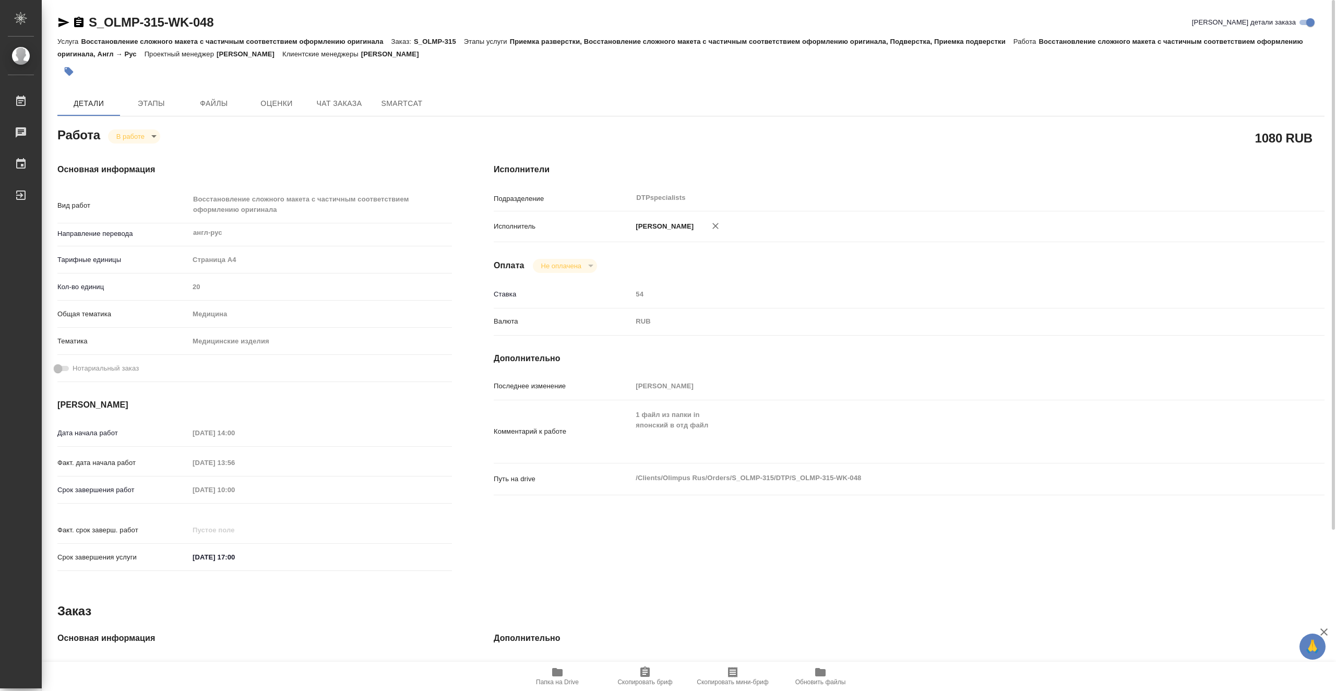
drag, startPoint x: 235, startPoint y: 20, endPoint x: 267, endPoint y: 19, distance: 31.9
click at [267, 19] on div "S_OLMP-315-WK-048 Кратко детали заказа" at bounding box center [690, 22] width 1267 height 17
click at [60, 21] on icon "button" at bounding box center [63, 22] width 11 height 9
type textarea "x"
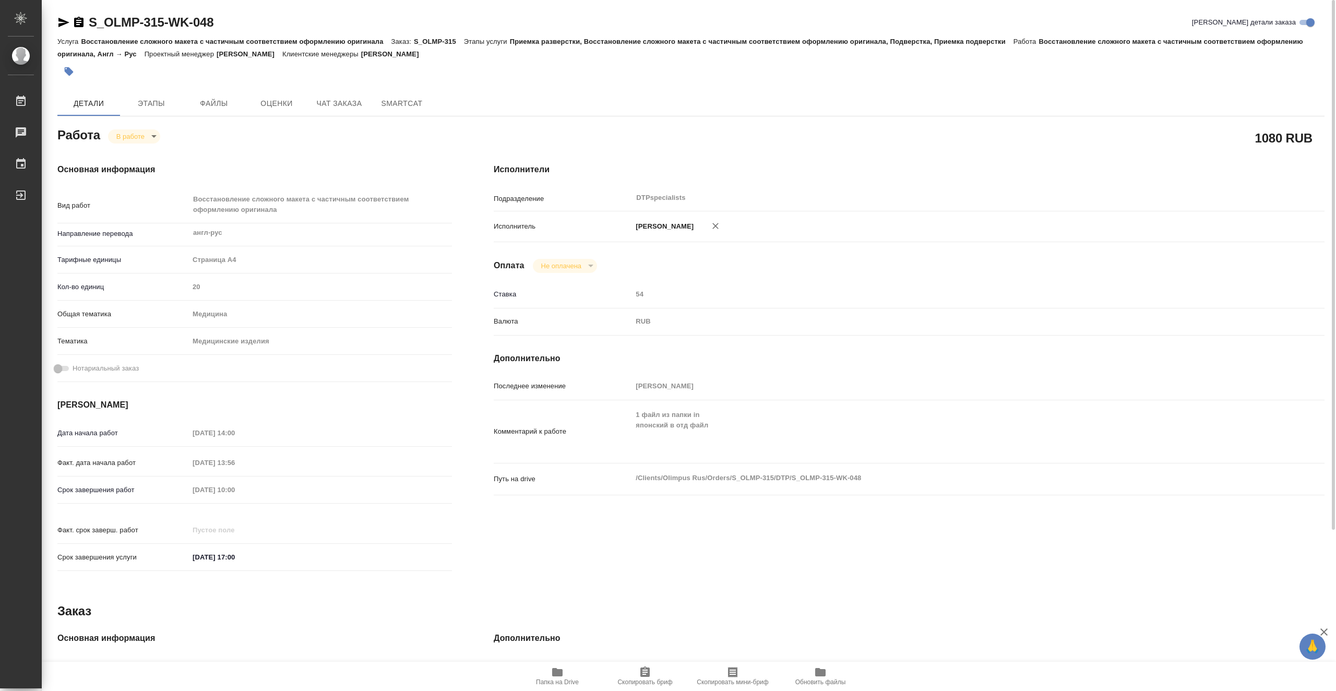
type textarea "x"
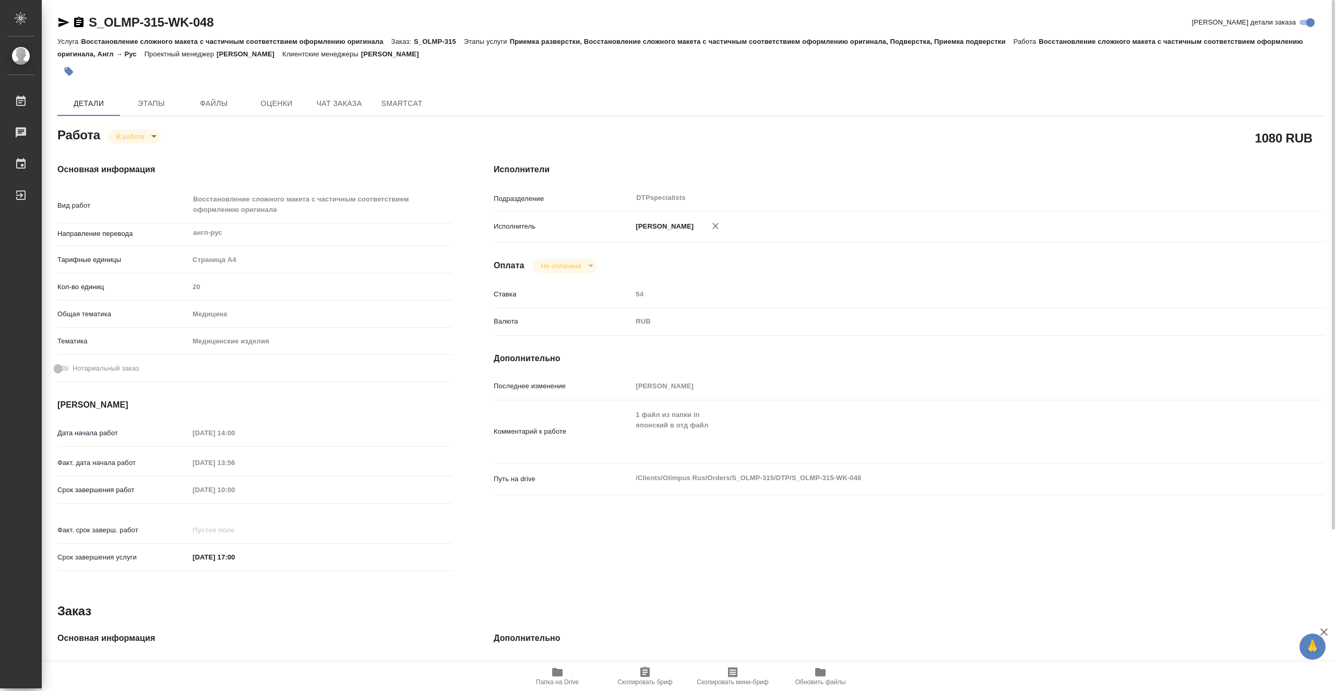
type textarea "x"
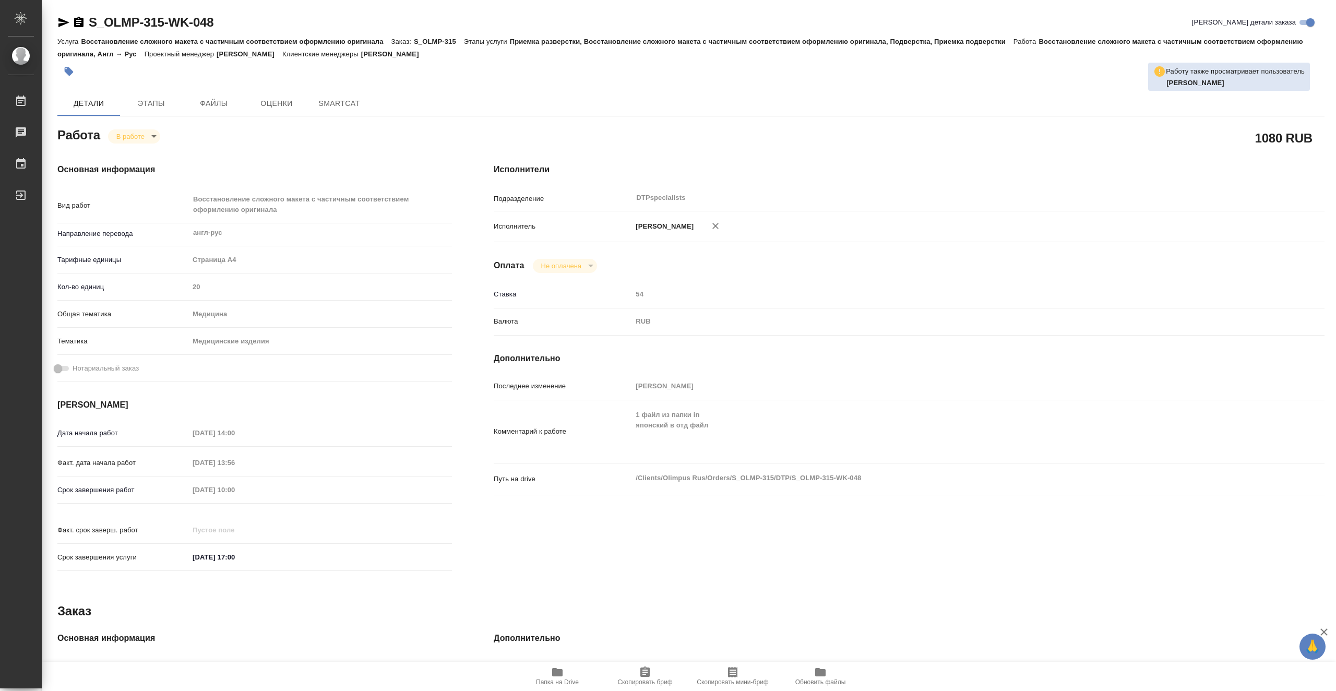
type textarea "x"
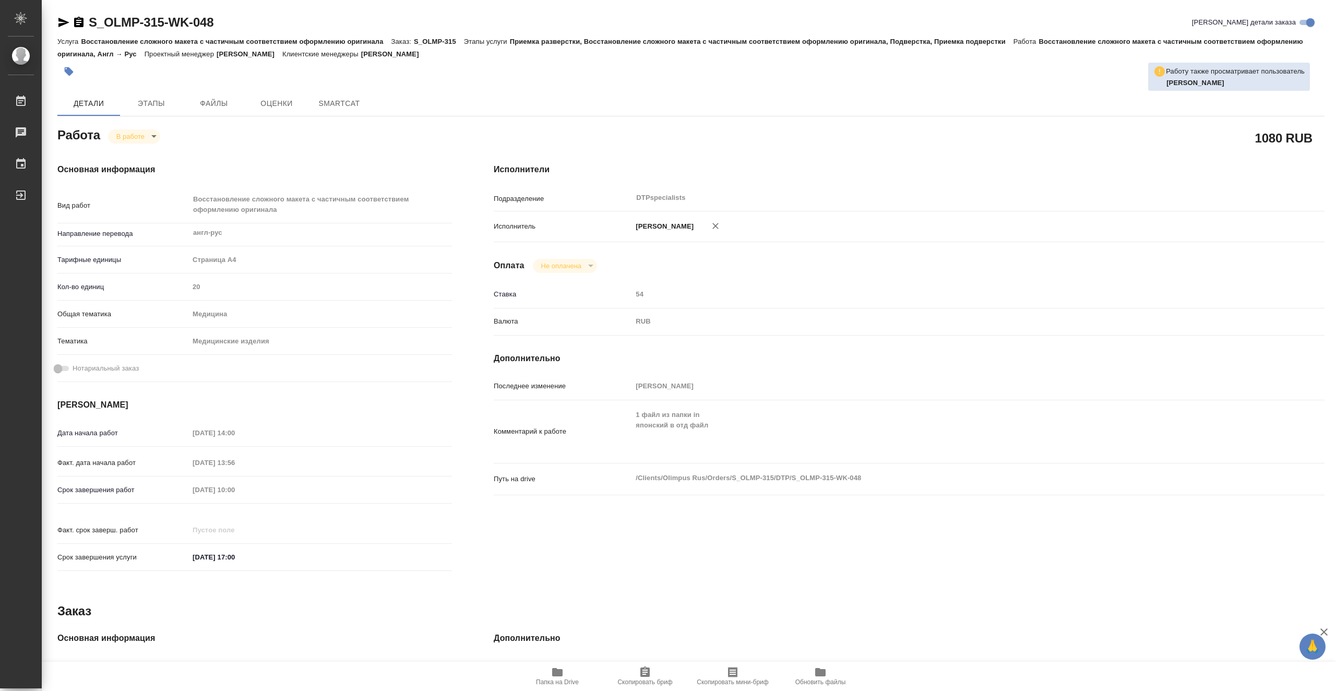
type textarea "x"
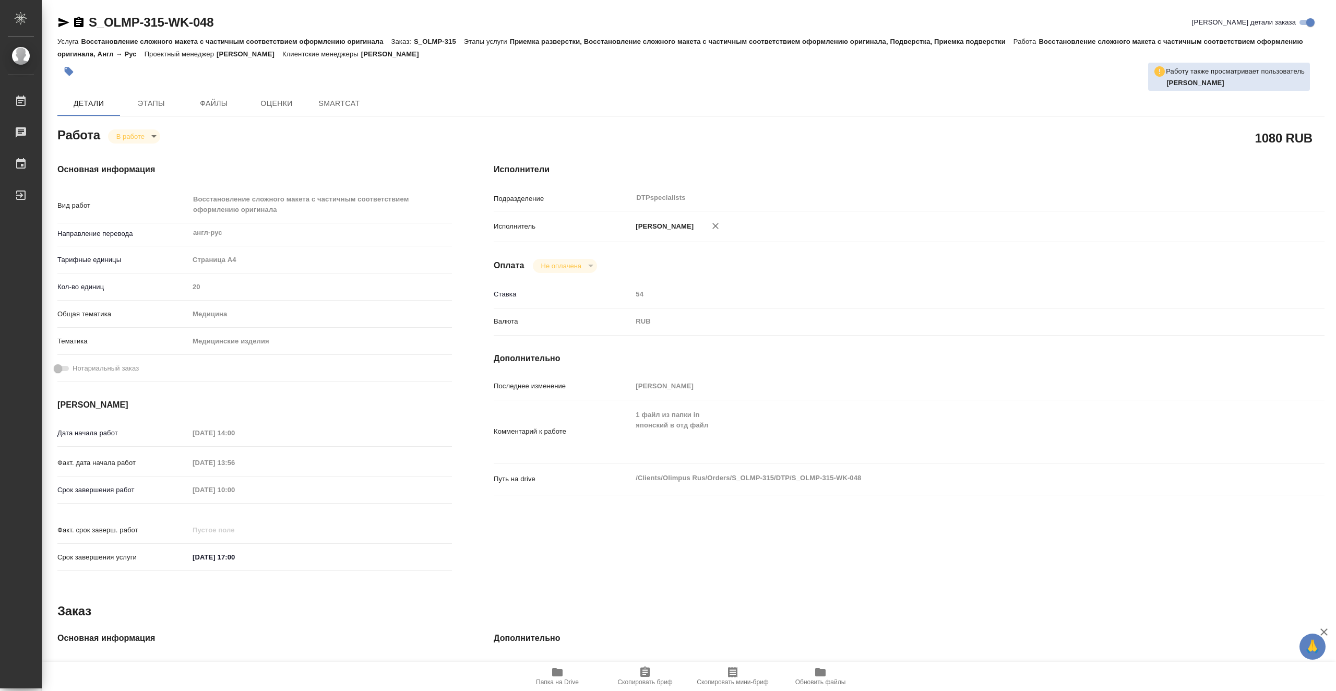
type textarea "x"
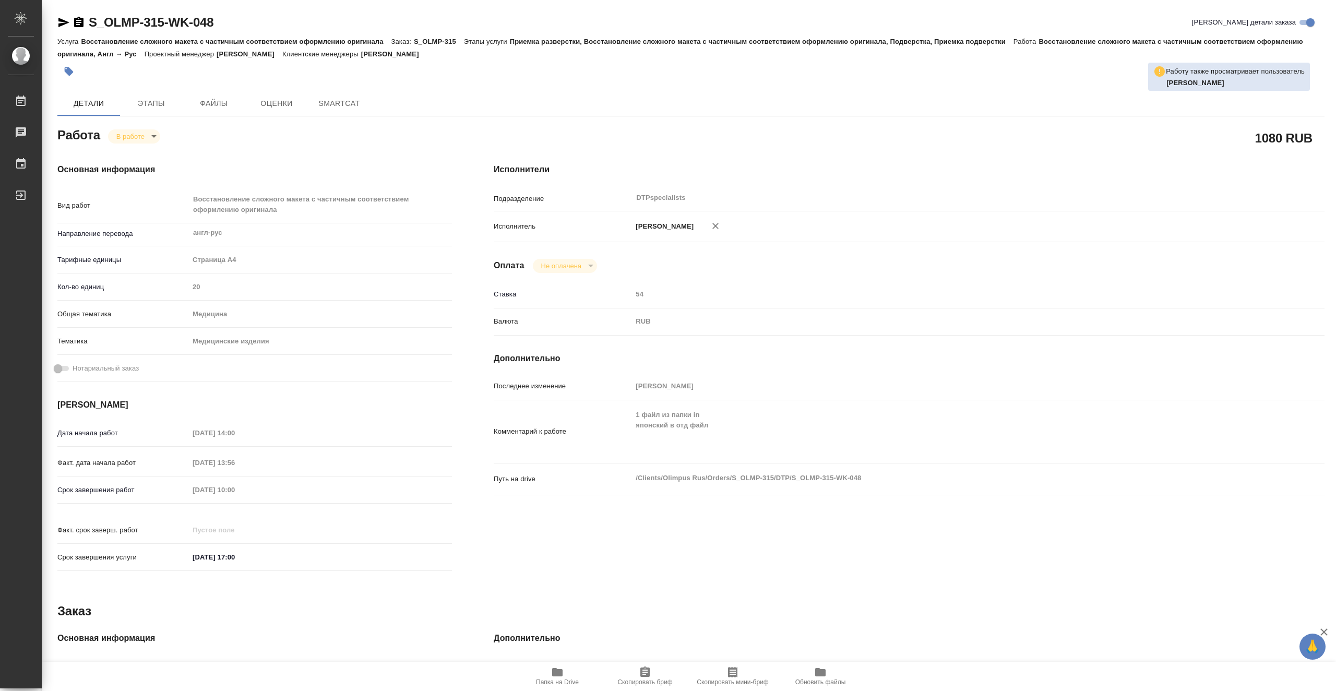
type textarea "x"
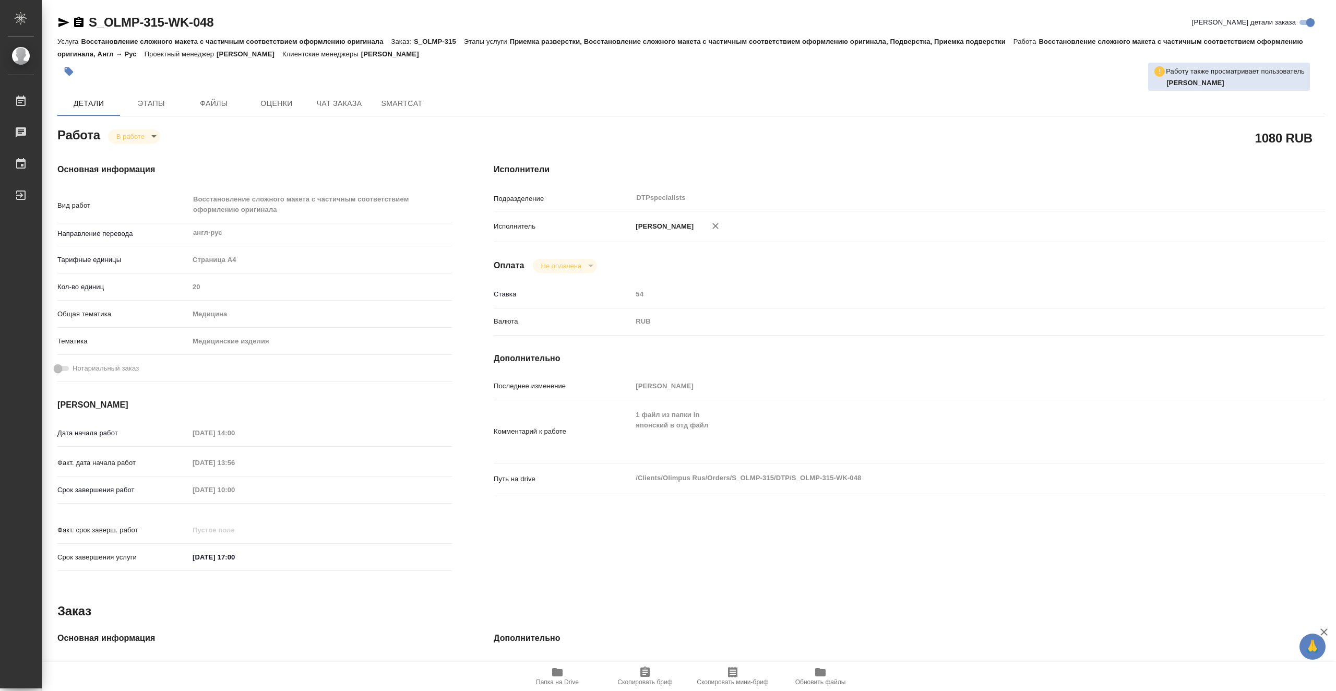
type textarea "x"
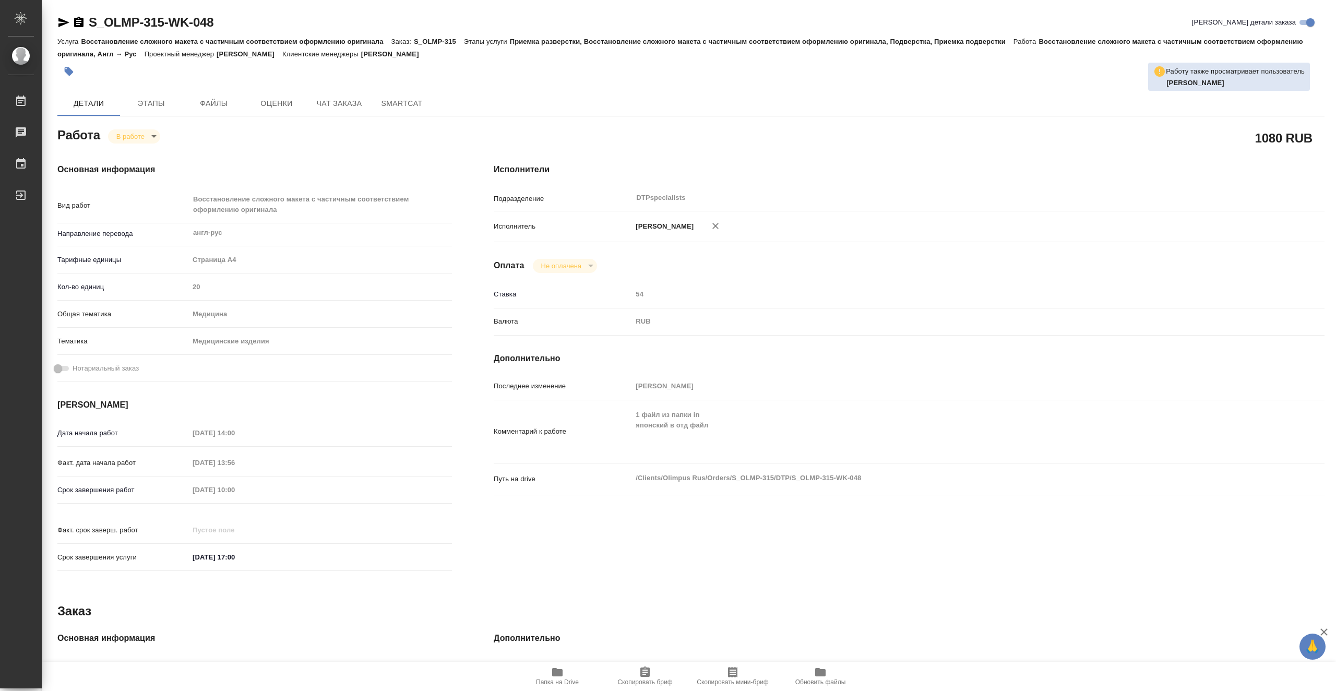
type textarea "x"
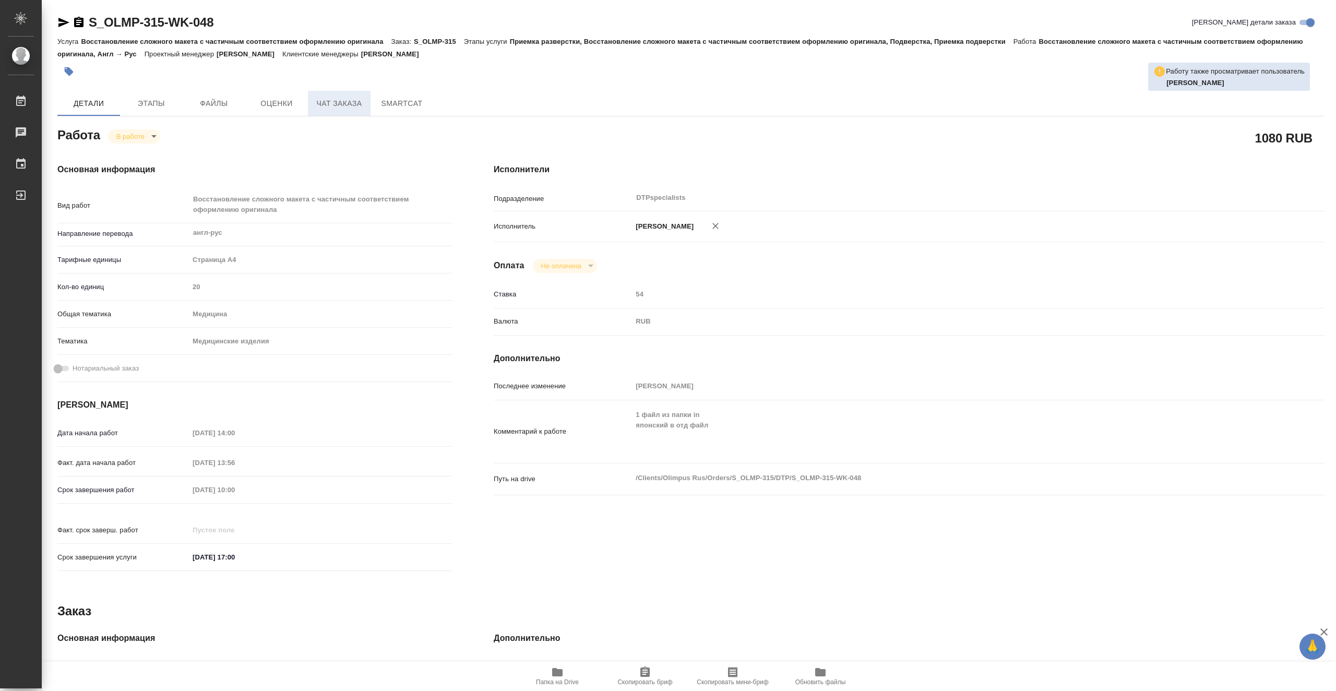
drag, startPoint x: 352, startPoint y: 100, endPoint x: 364, endPoint y: 109, distance: 15.2
click at [351, 100] on span "Чат заказа" at bounding box center [339, 103] width 50 height 13
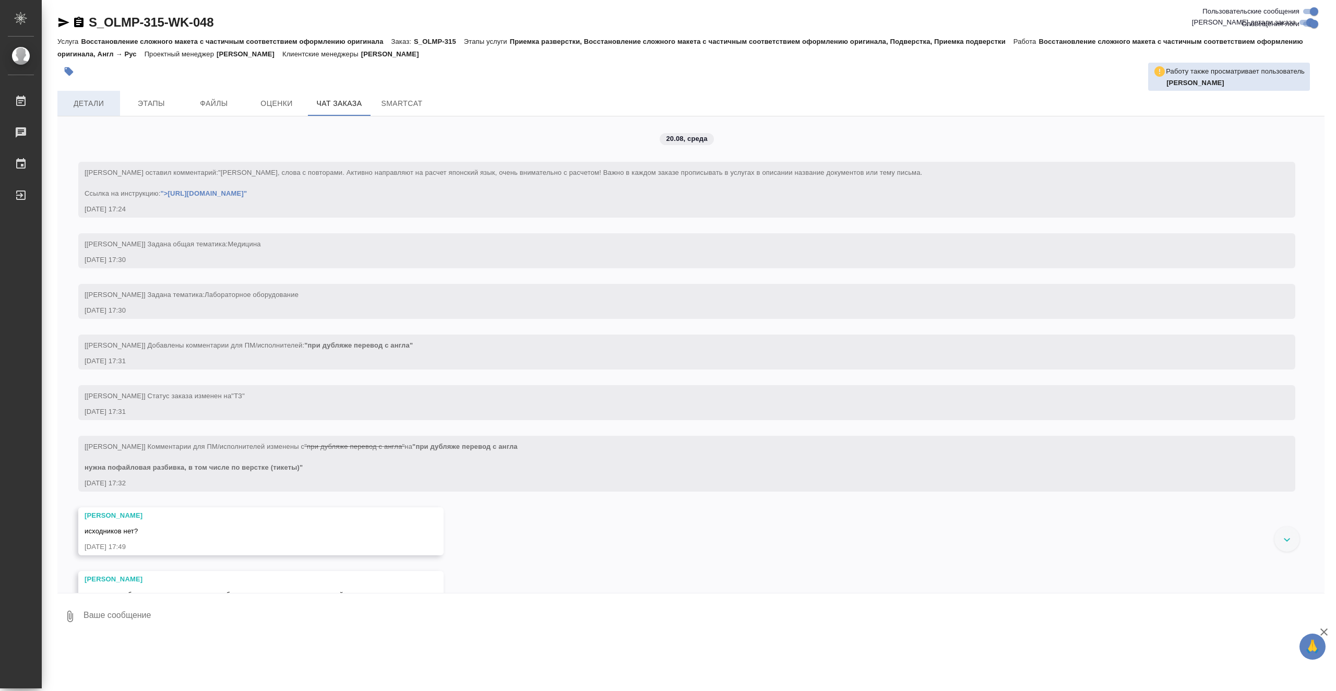
click at [108, 102] on span "Детали" at bounding box center [89, 103] width 50 height 13
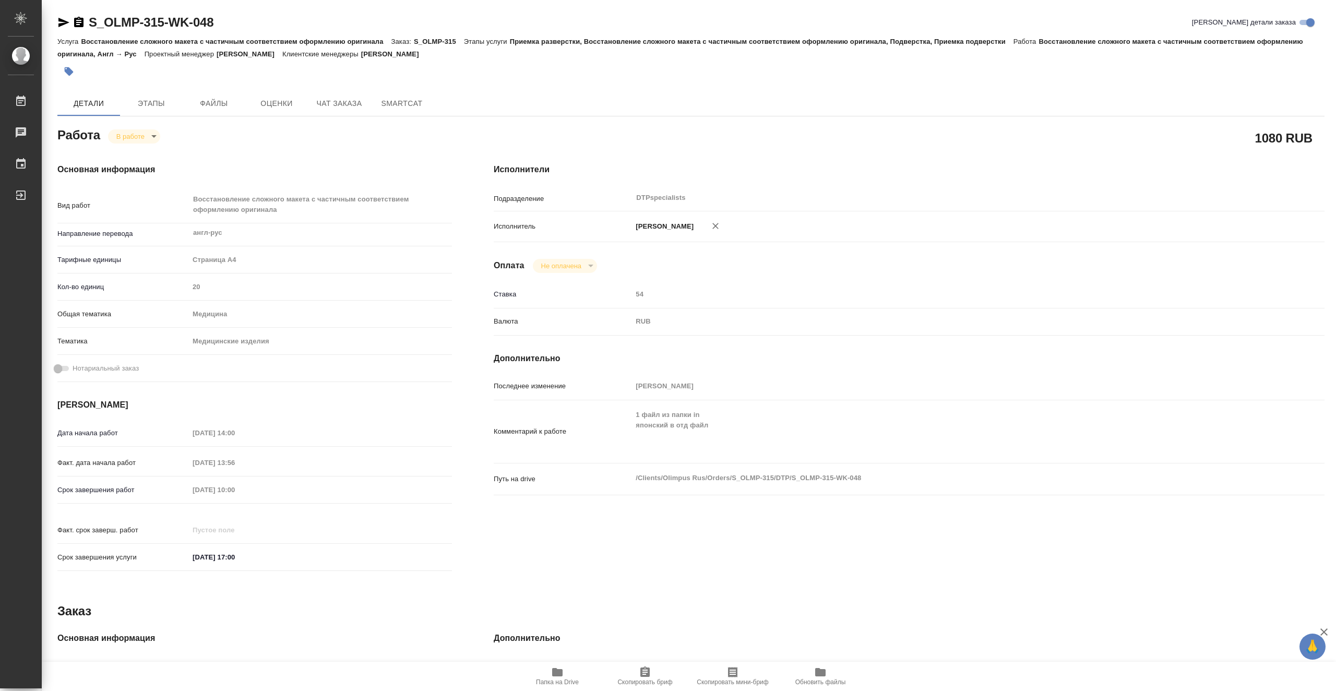
type textarea "x"
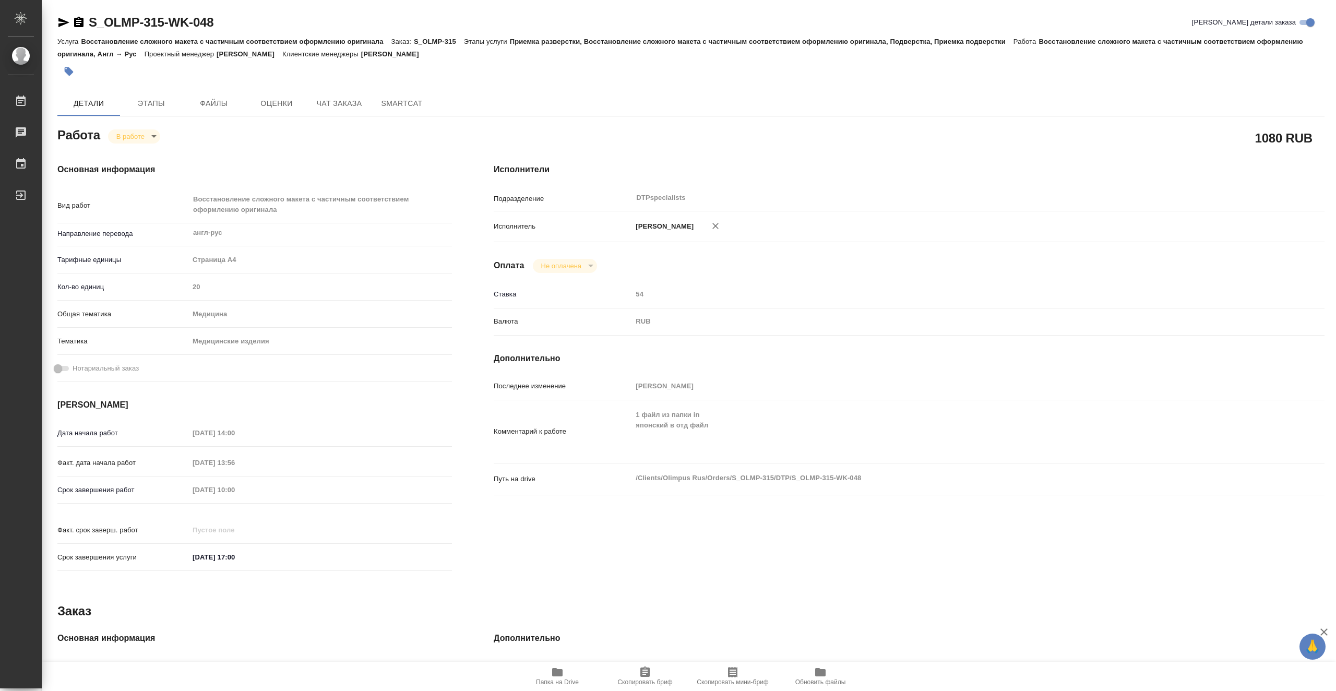
type textarea "x"
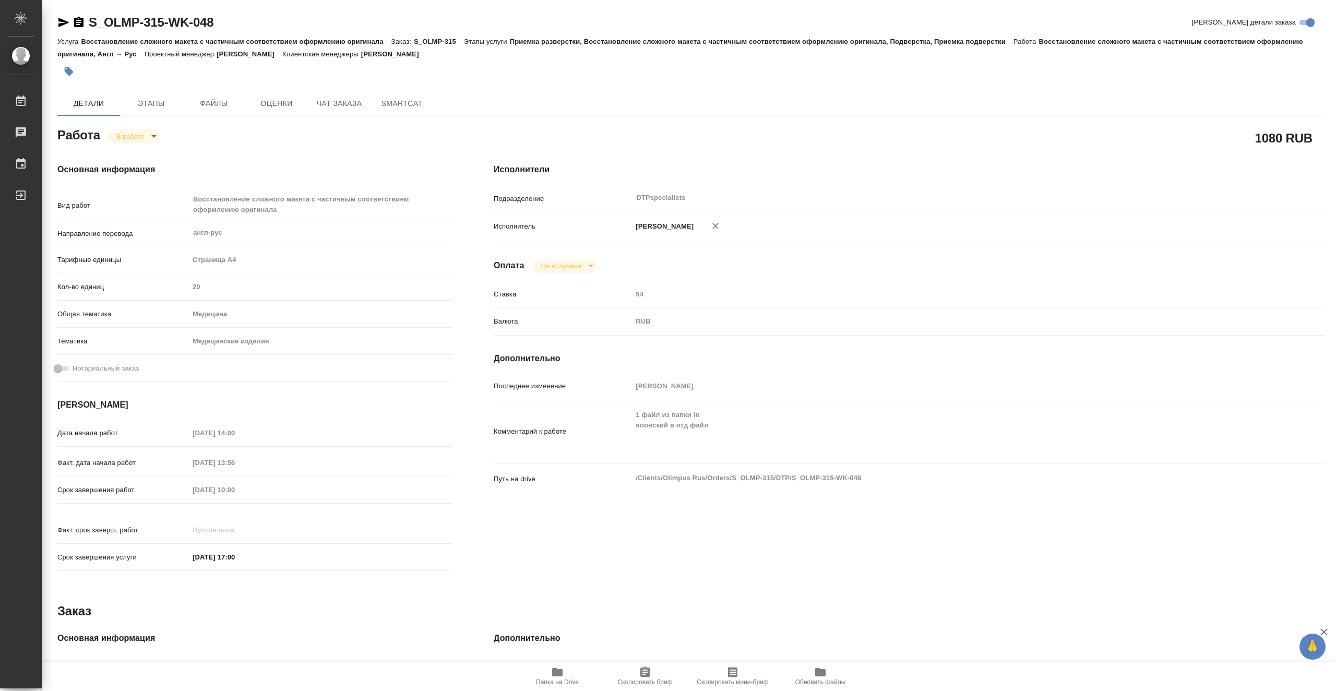
type textarea "x"
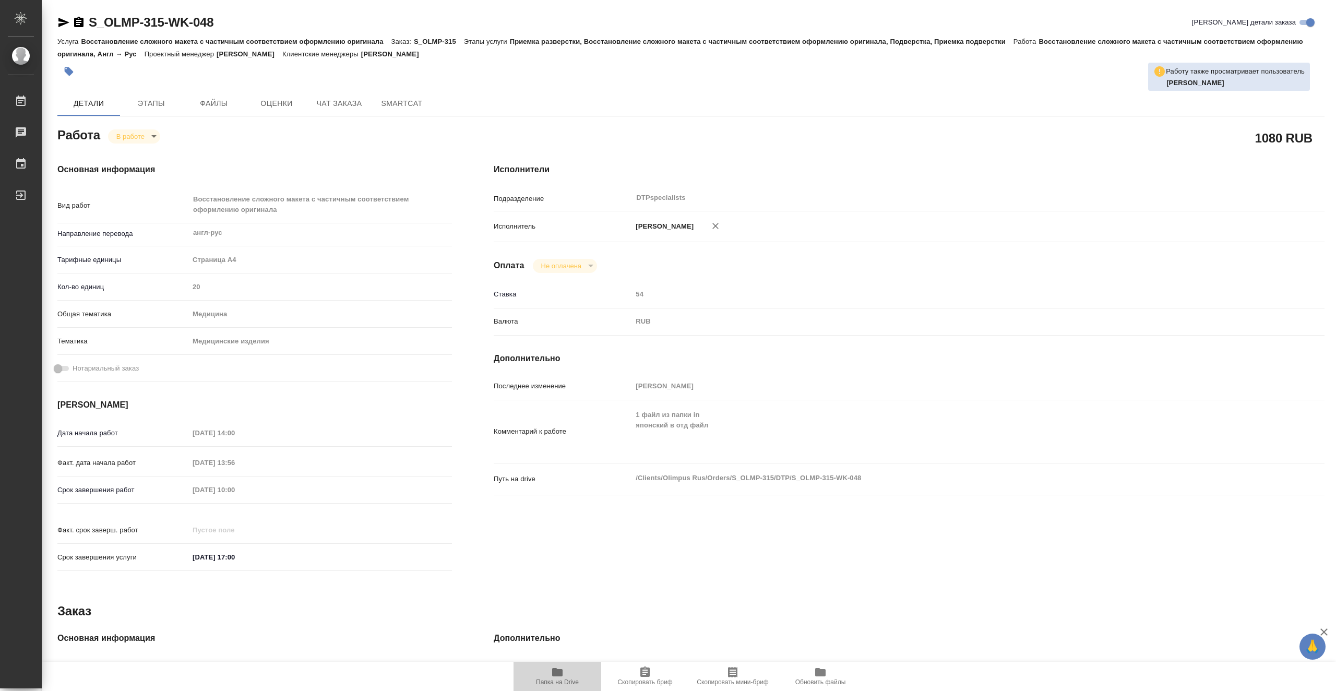
click at [547, 677] on span "Папка на Drive" at bounding box center [557, 676] width 75 height 20
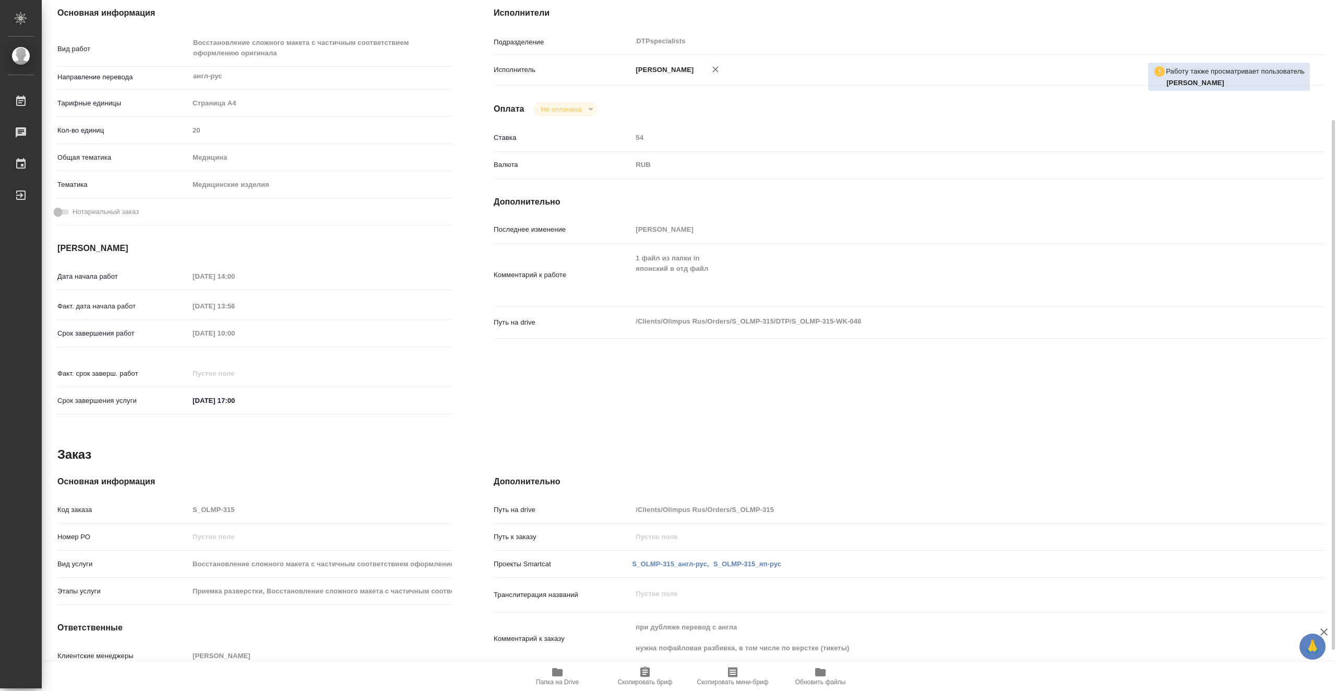
scroll to position [209, 0]
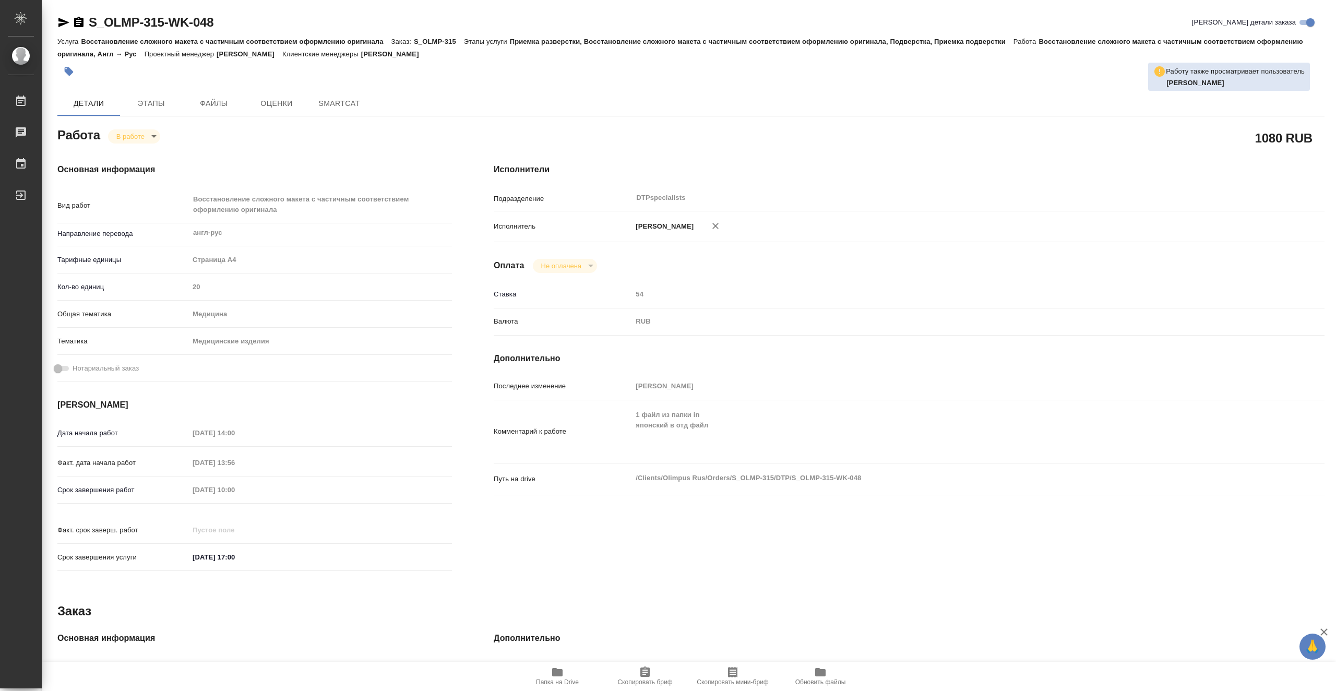
type textarea "x"
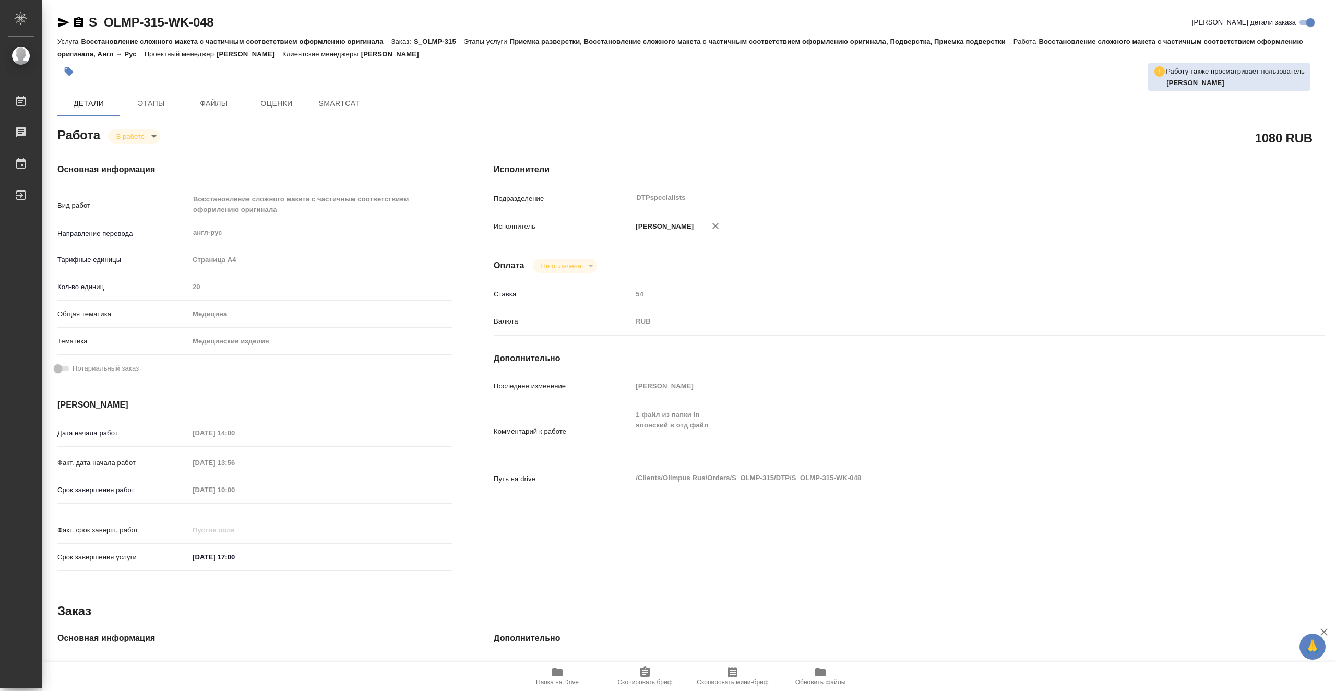
type textarea "x"
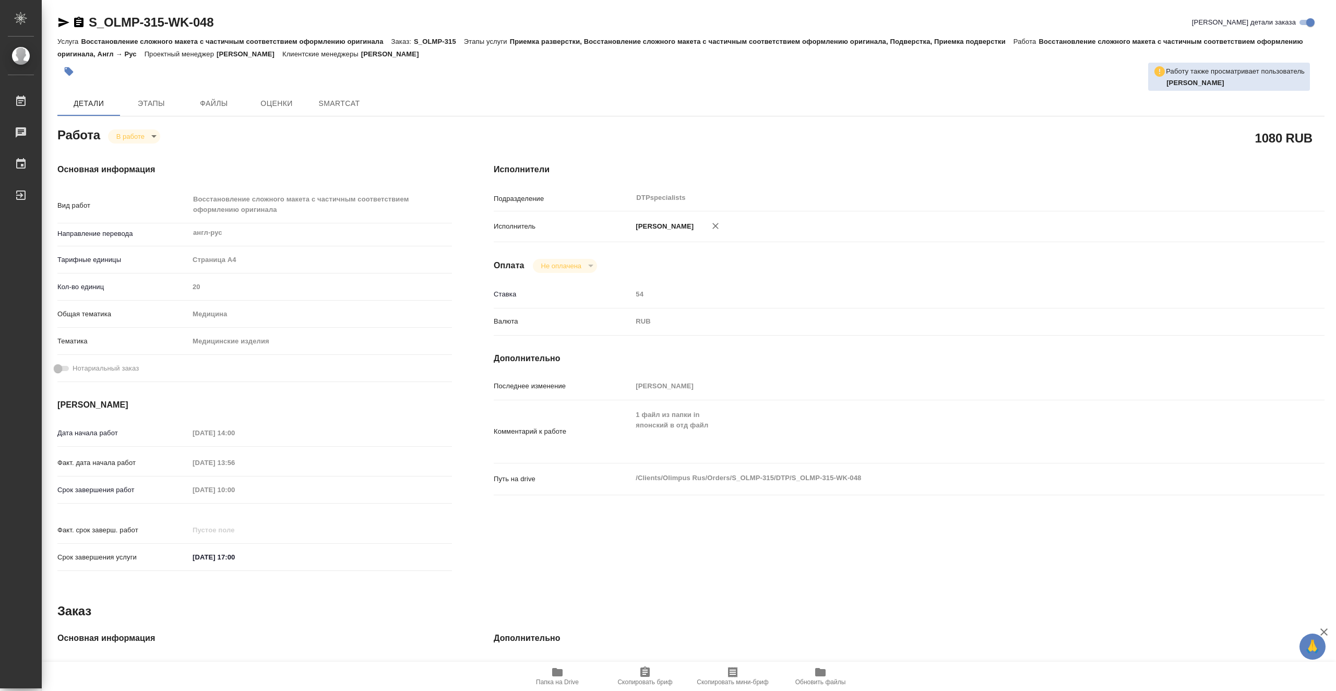
type textarea "x"
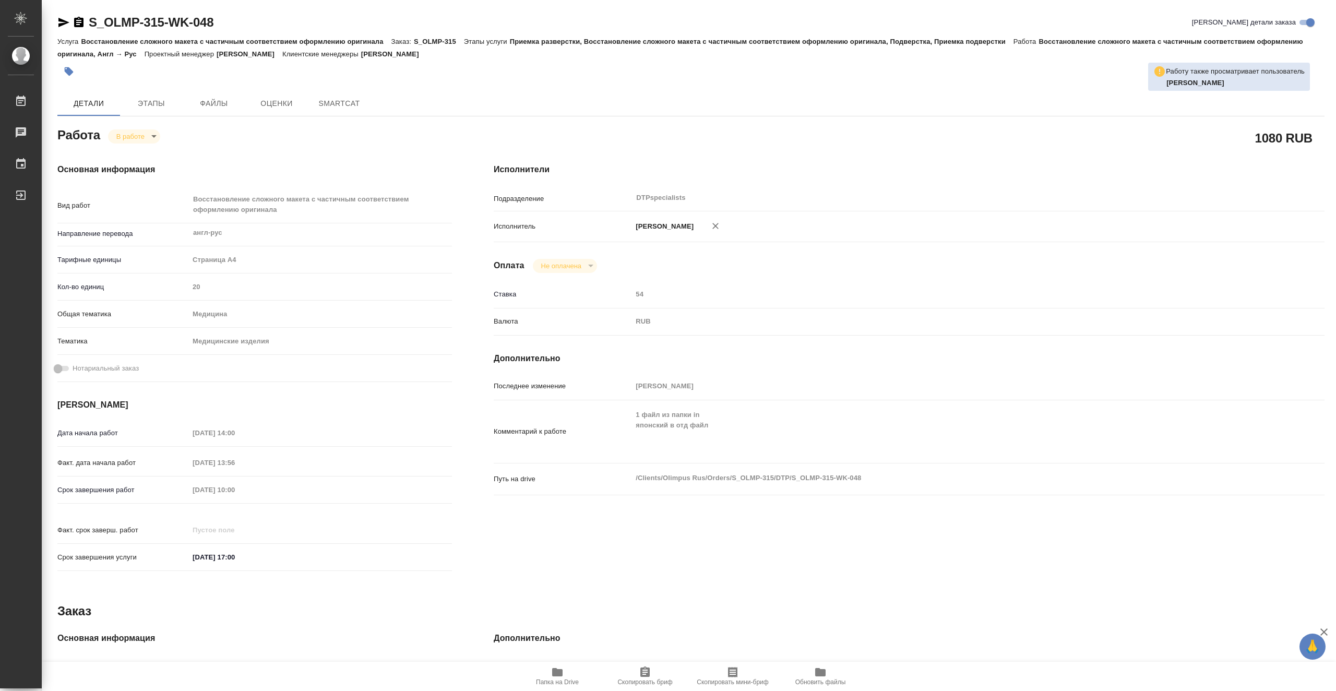
type textarea "x"
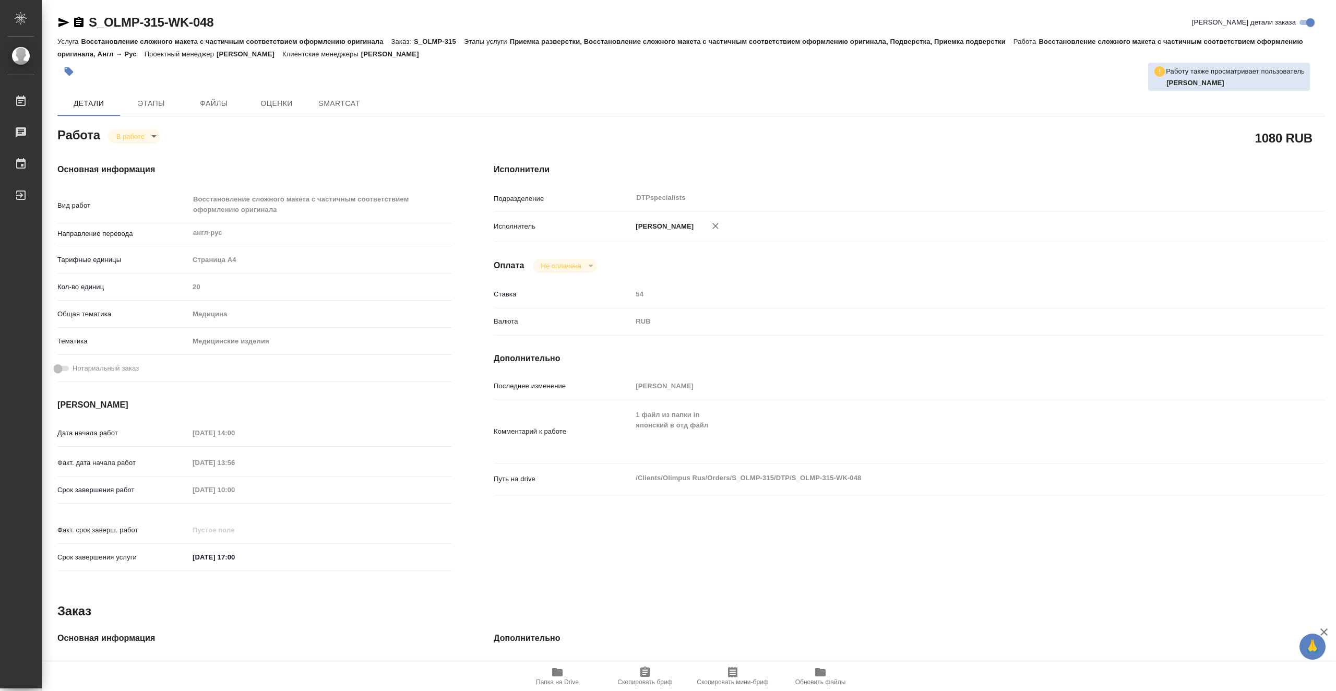
type textarea "x"
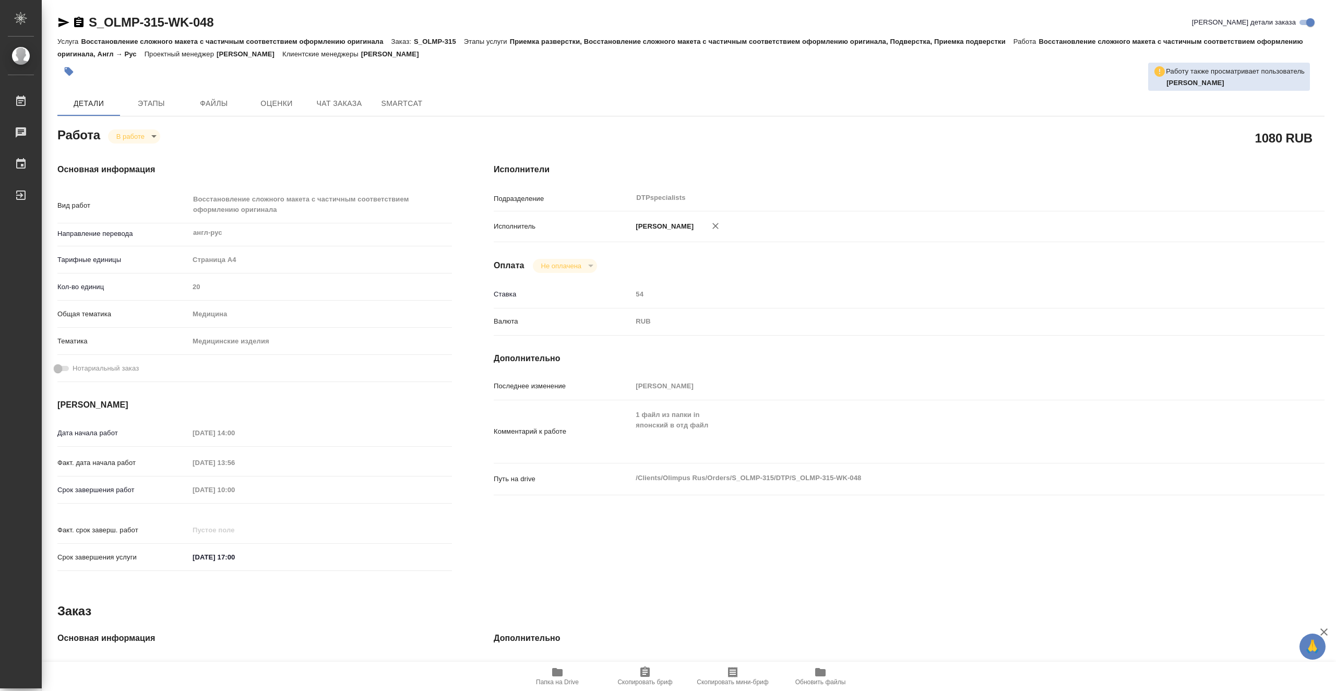
type textarea "x"
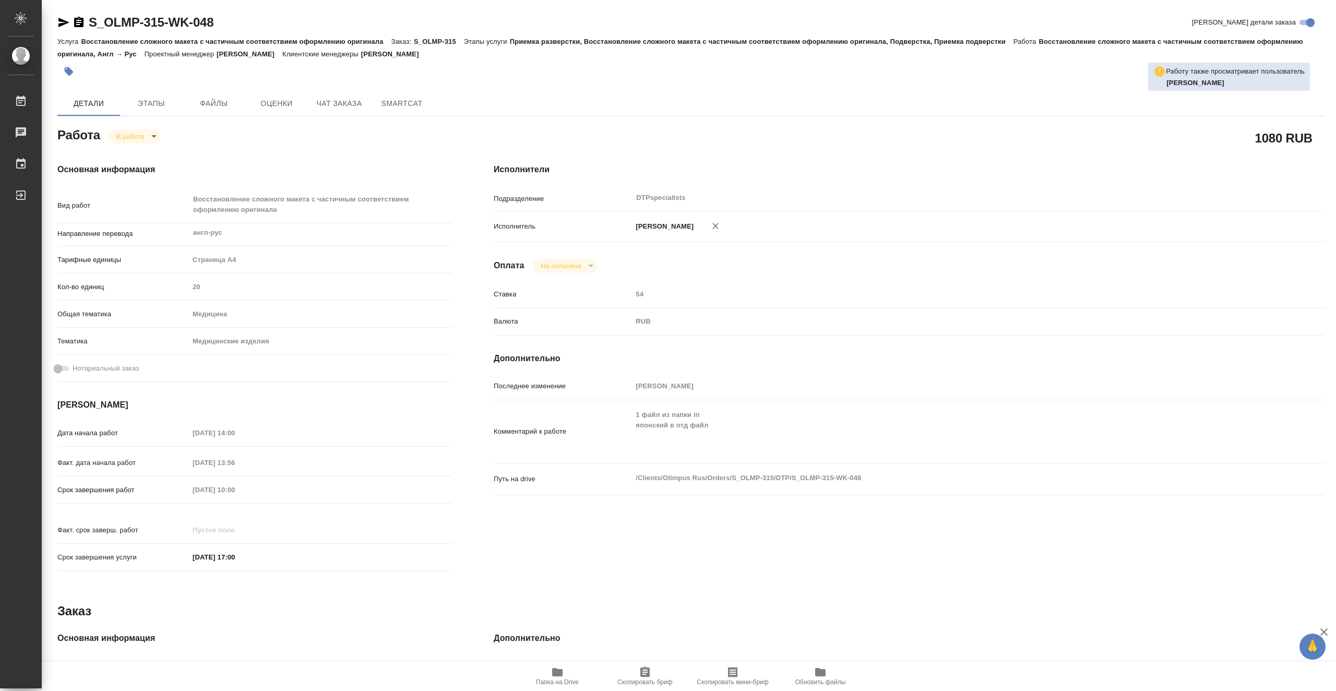
scroll to position [209, 0]
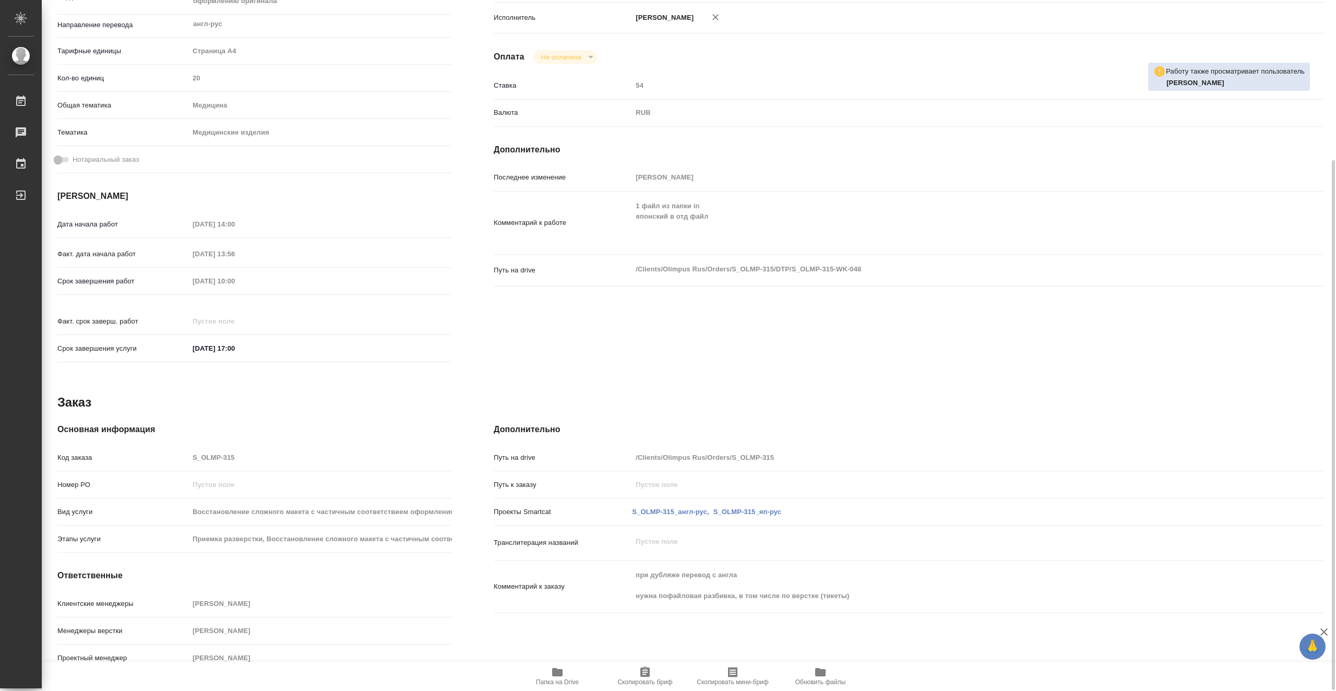
type textarea "x"
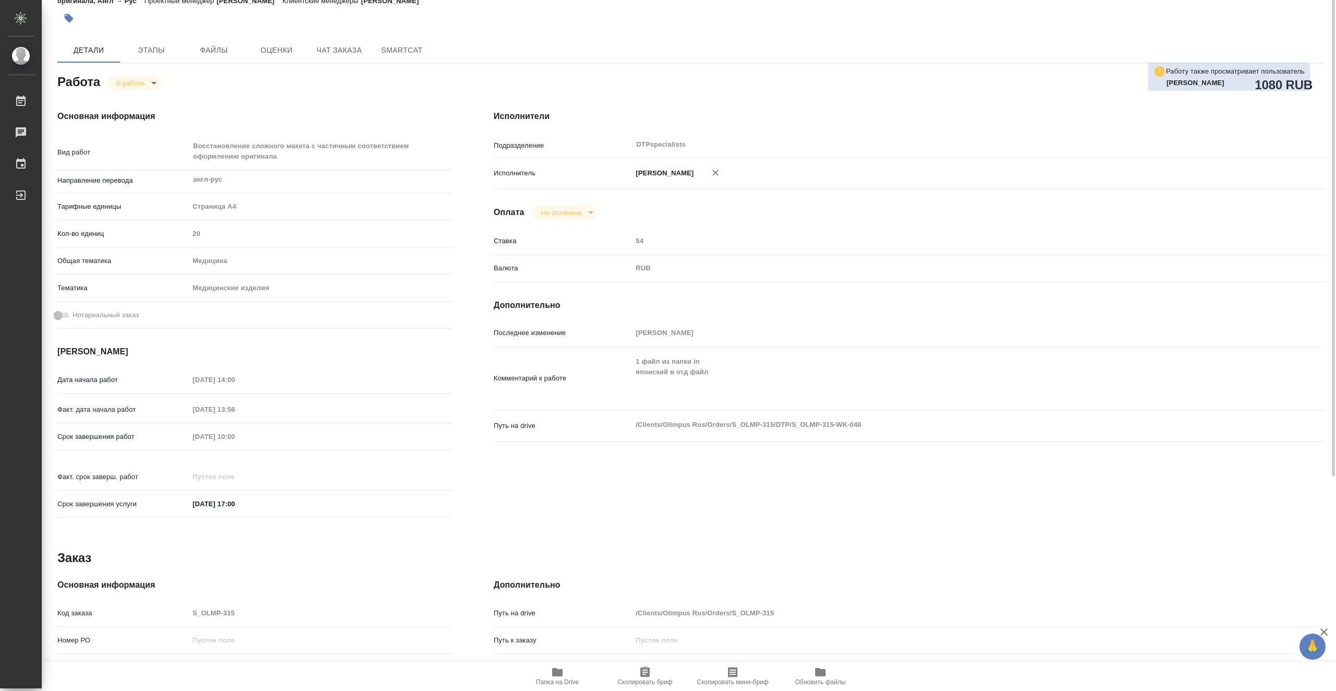
scroll to position [0, 0]
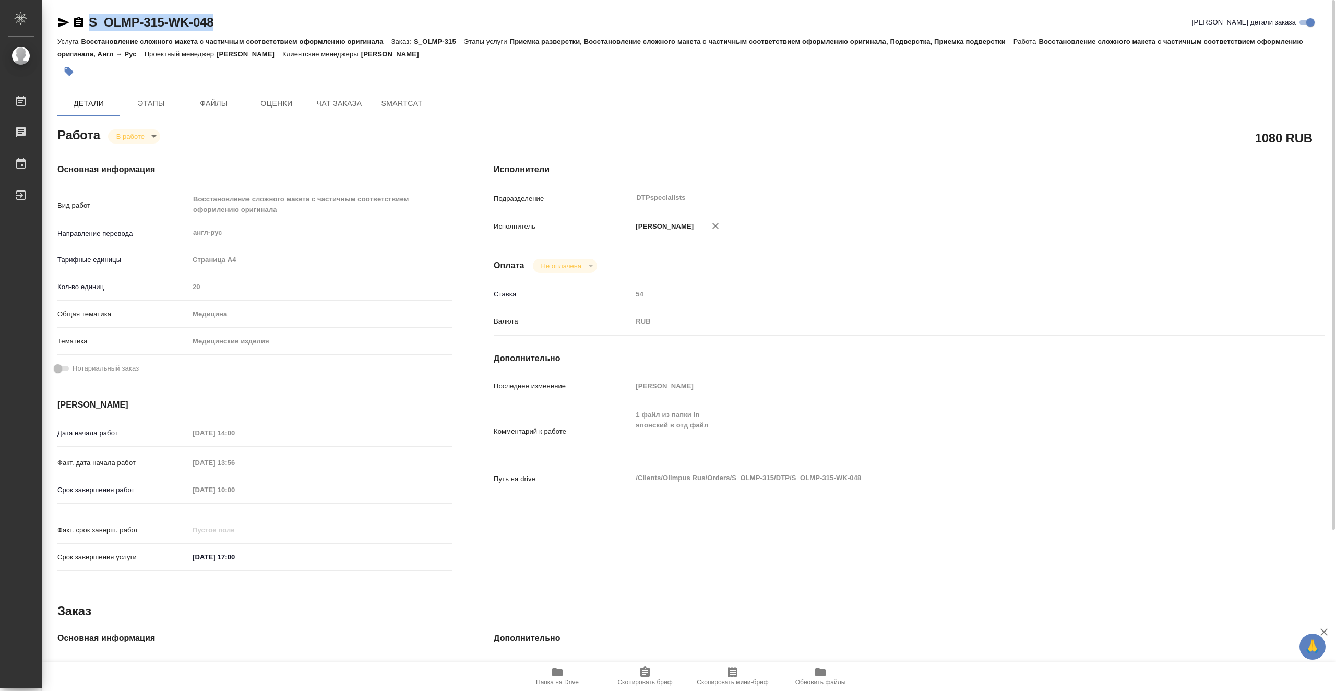
drag, startPoint x: 218, startPoint y: 24, endPoint x: 91, endPoint y: 22, distance: 126.3
click at [91, 22] on div "S_OLMP-315-WK-048 Кратко детали заказа" at bounding box center [690, 22] width 1267 height 17
copy link "S_OLMP-315-WK-048"
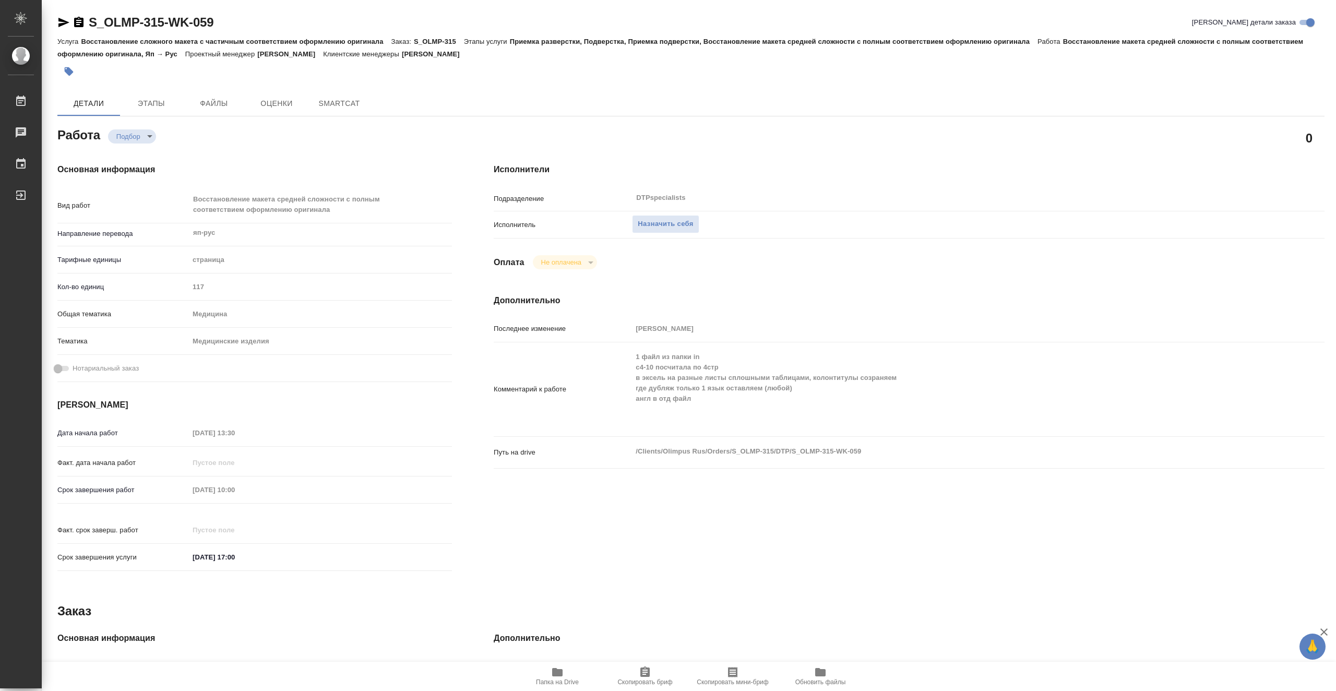
type textarea "x"
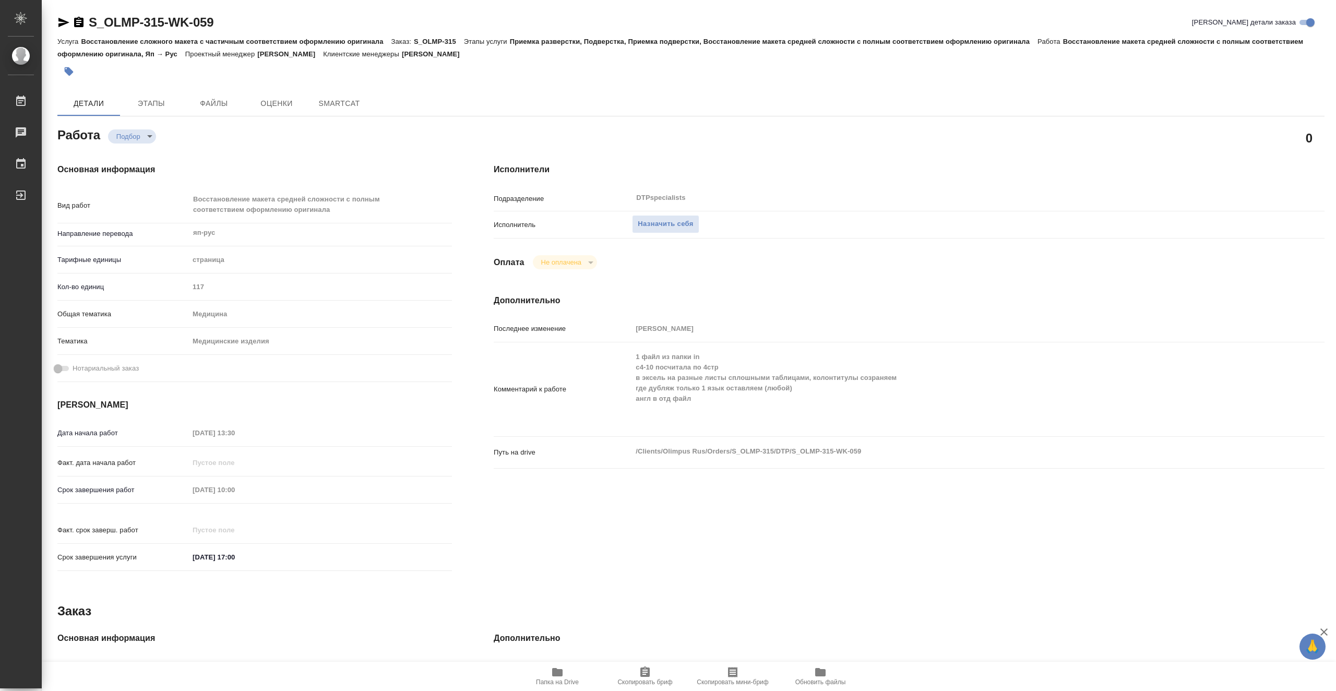
type textarea "x"
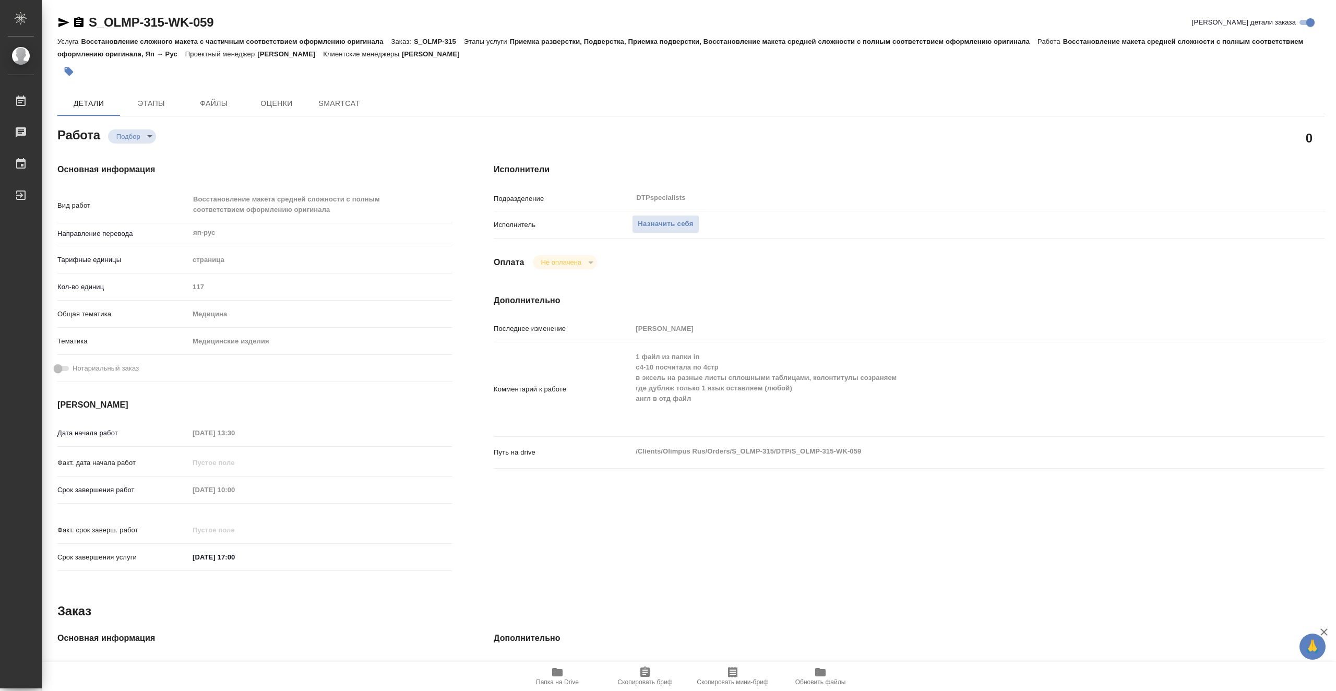
type textarea "x"
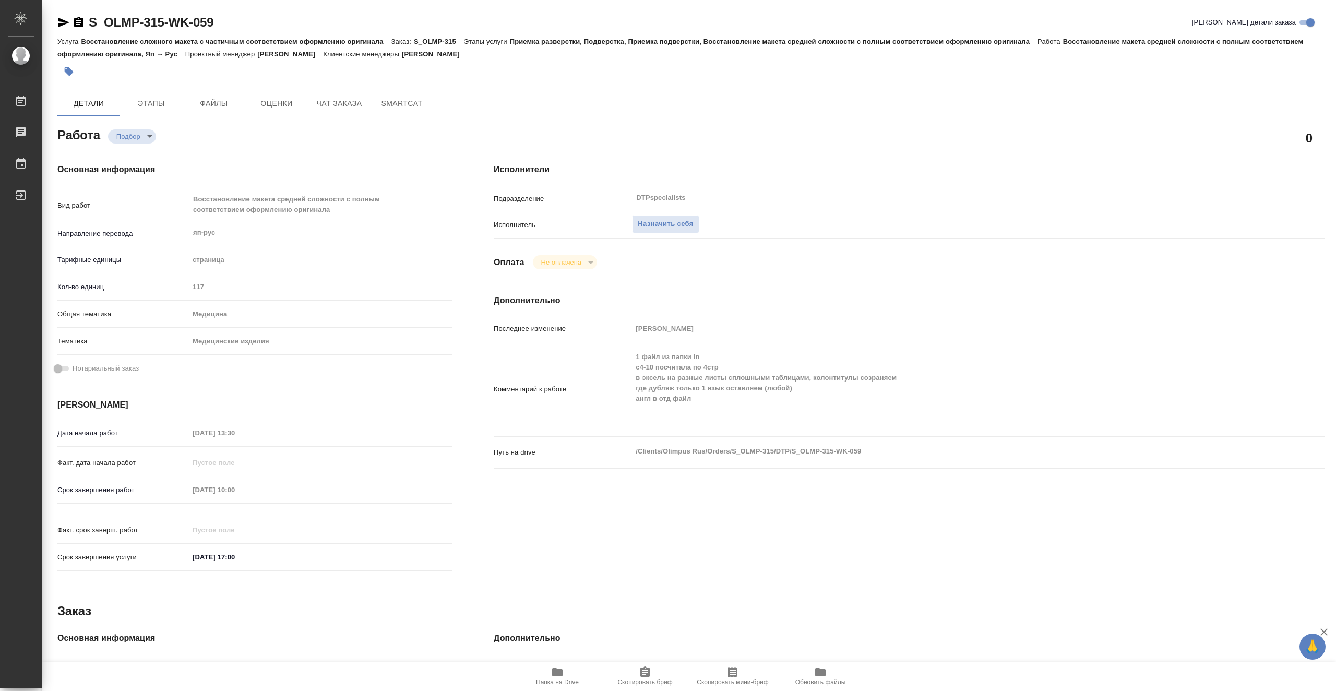
type textarea "x"
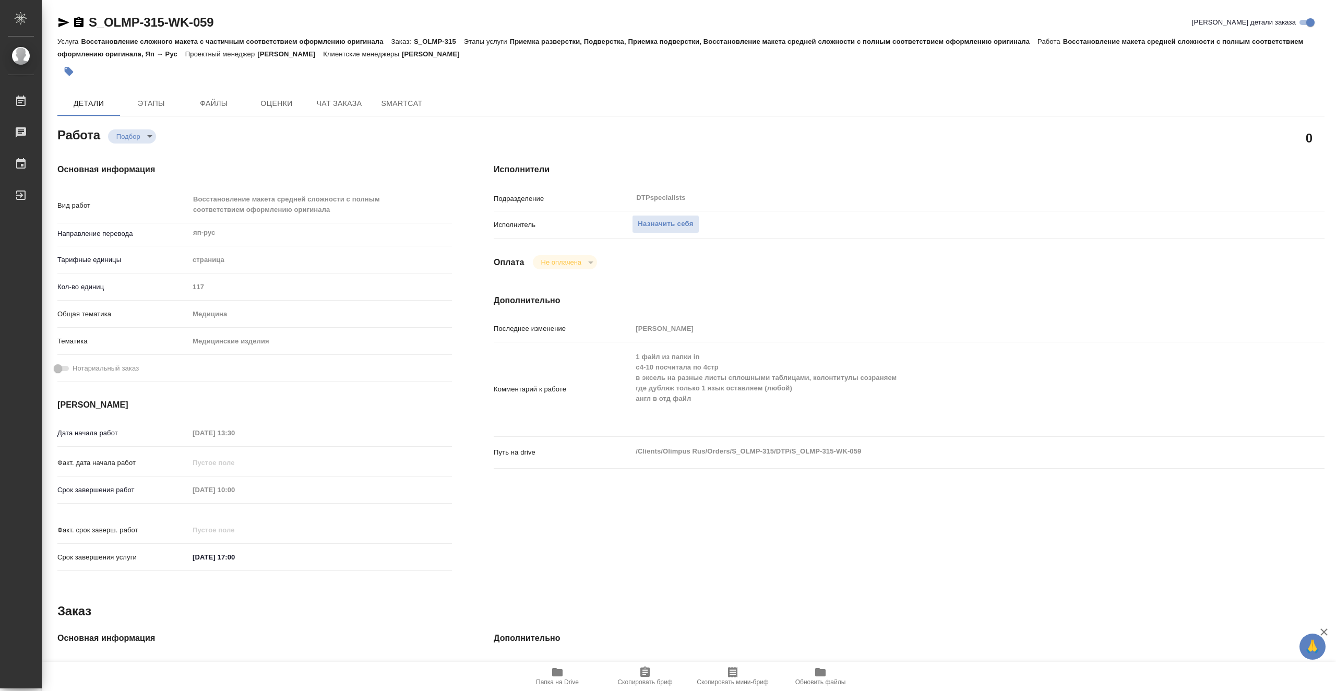
type textarea "x"
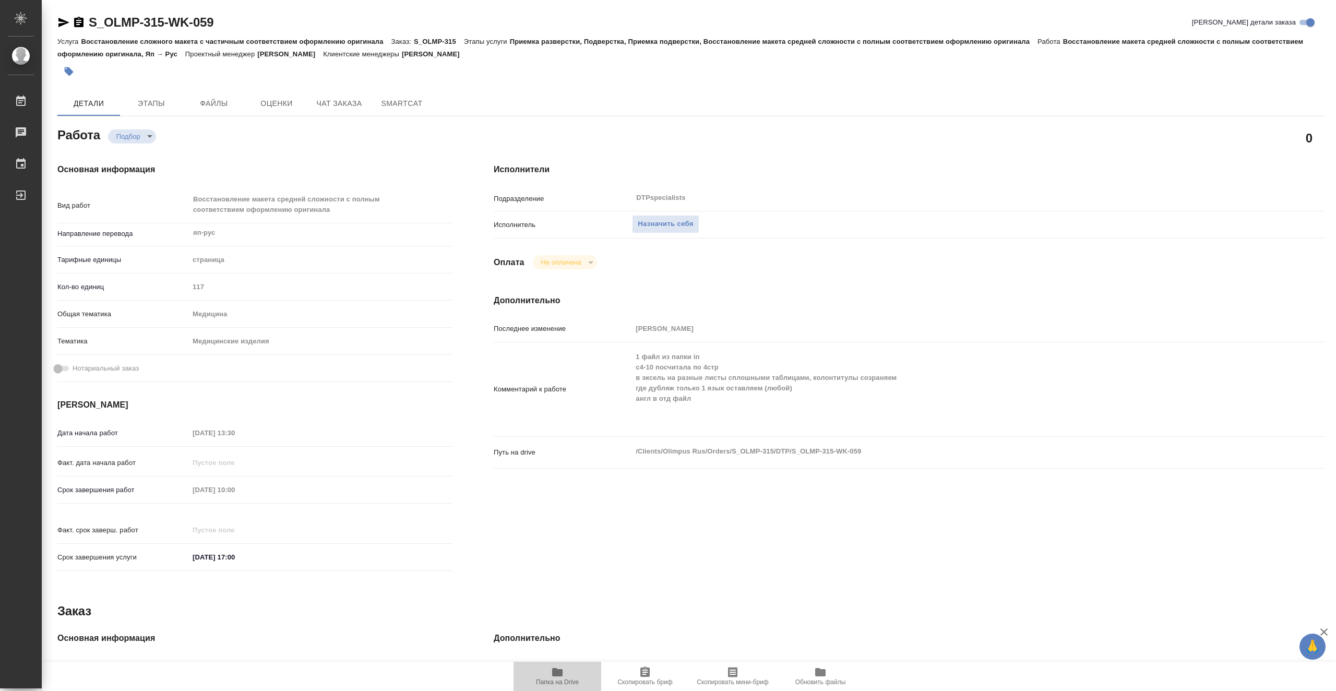
click at [563, 671] on icon "button" at bounding box center [557, 672] width 10 height 8
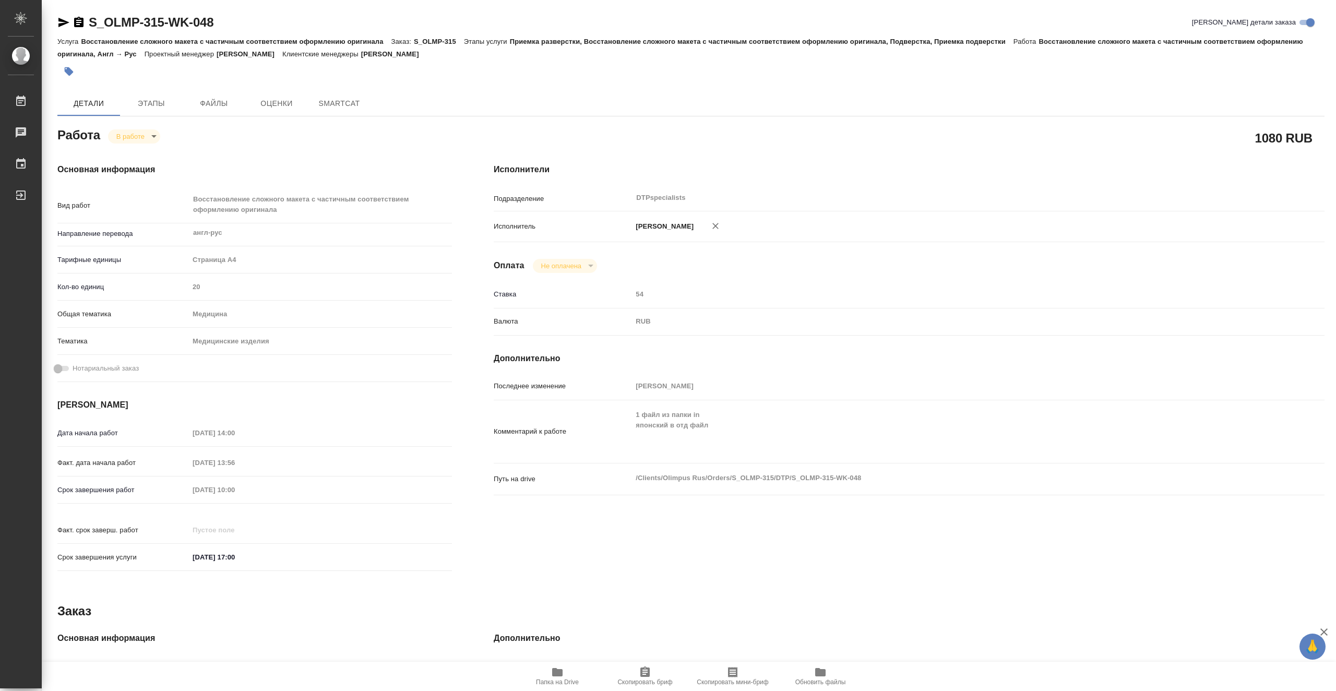
type textarea "x"
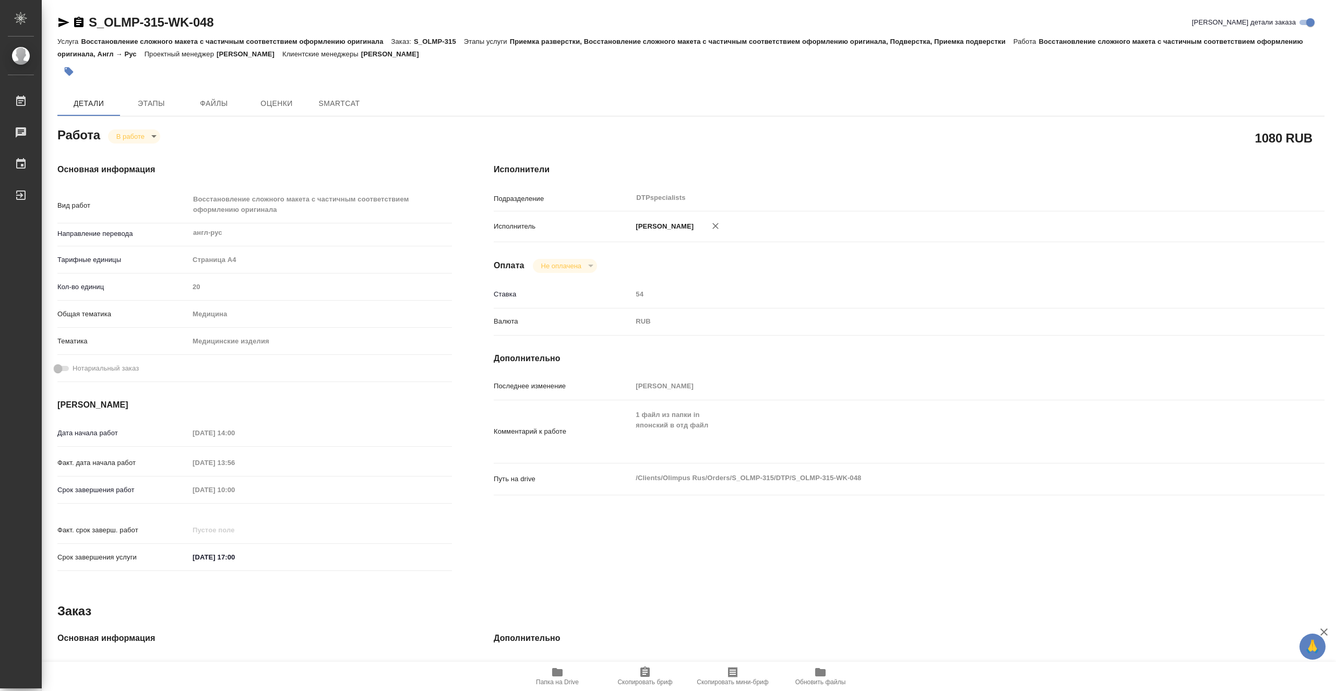
type textarea "x"
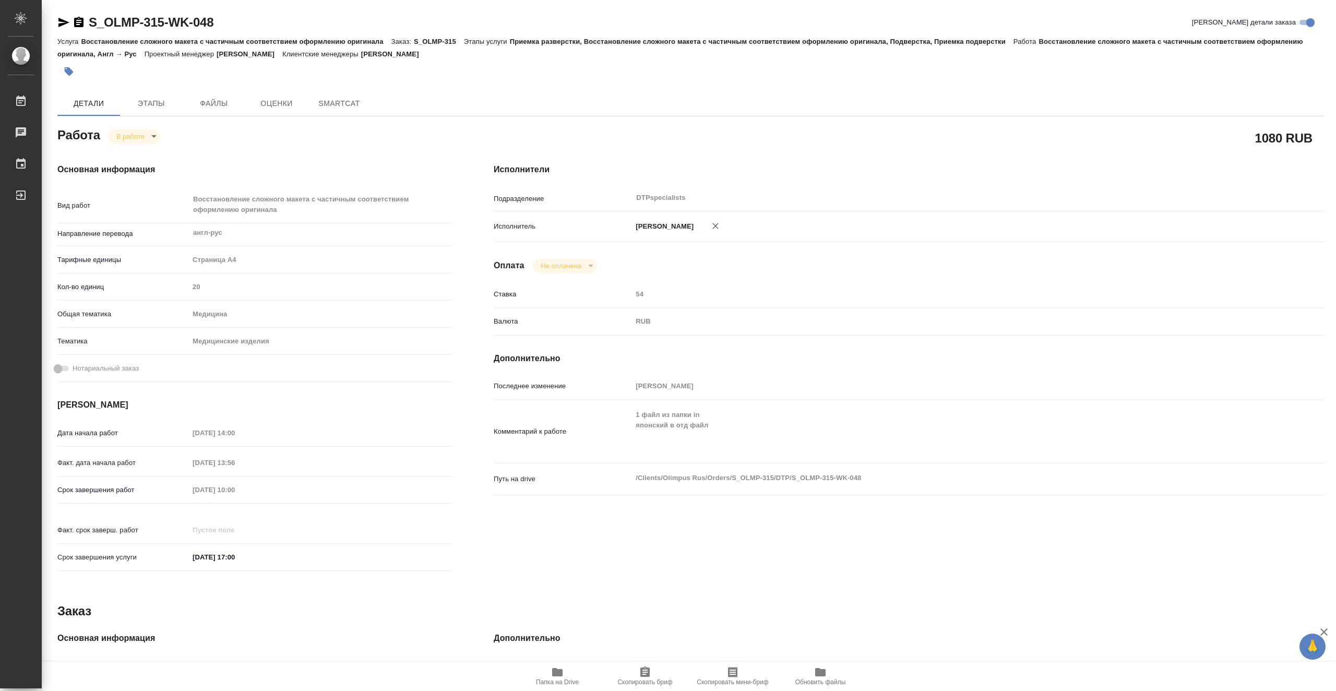
type textarea "x"
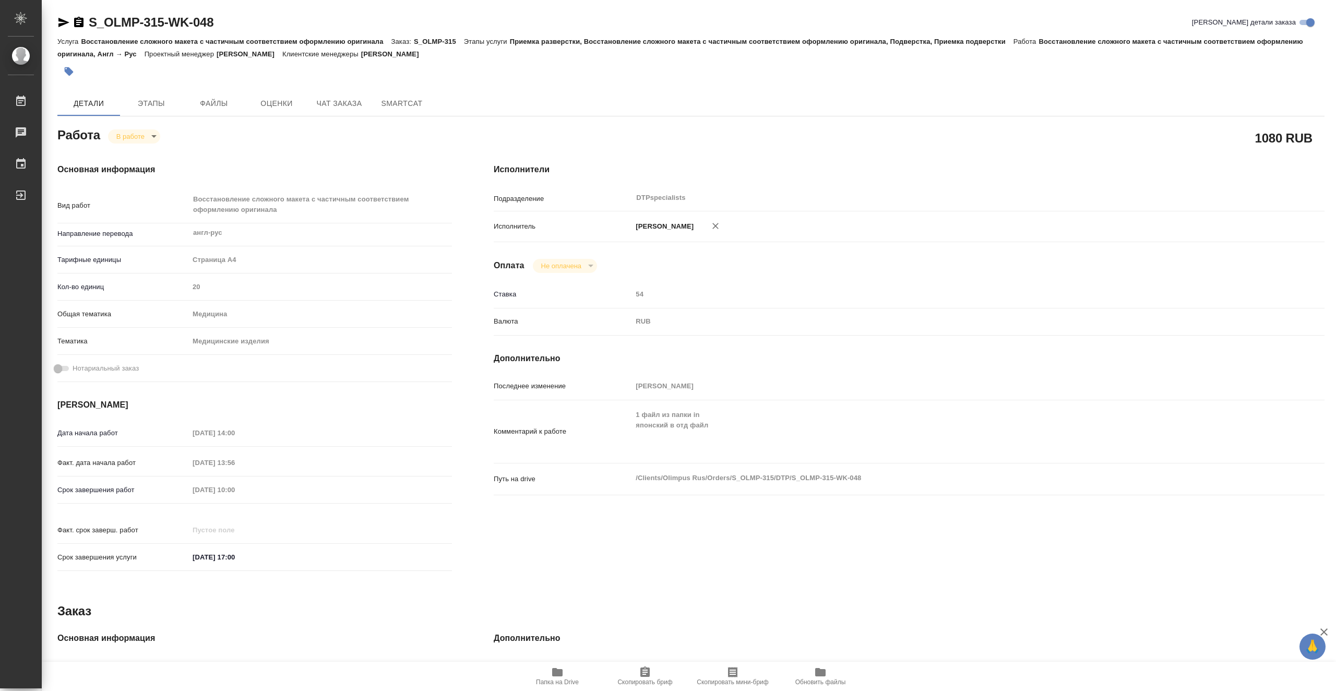
type textarea "x"
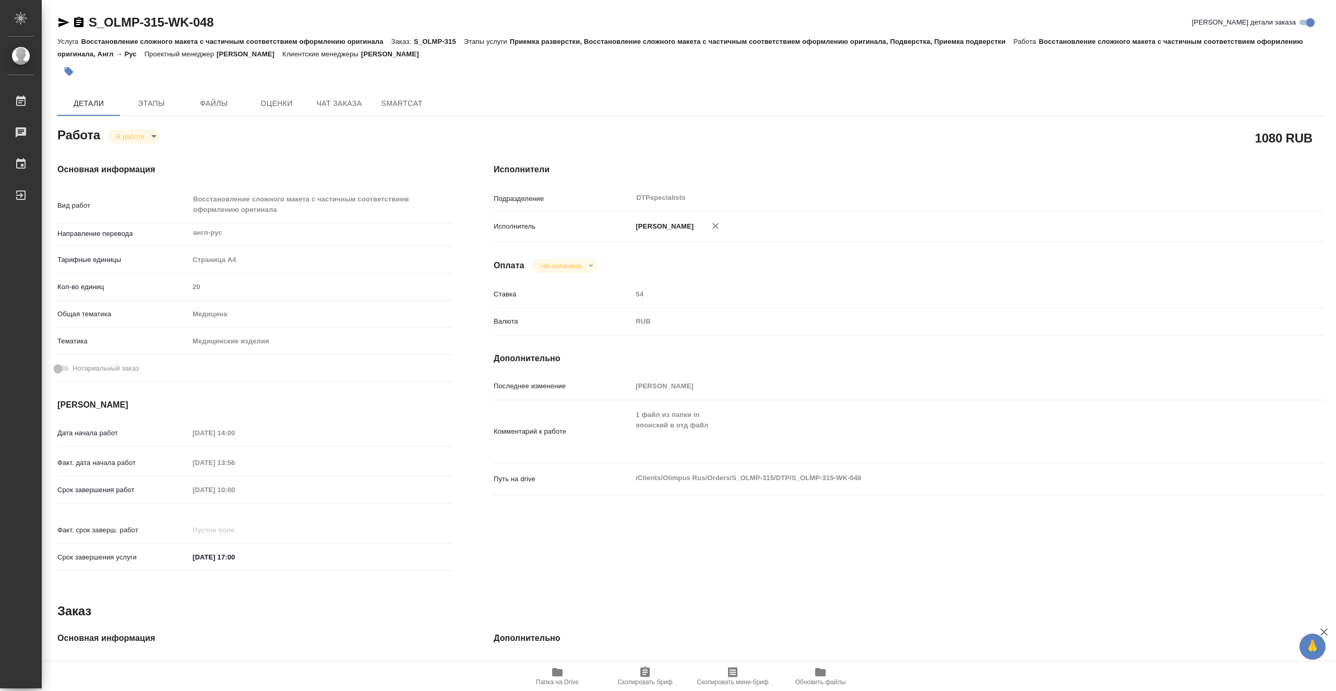
type textarea "x"
